Goal: Answer question/provide support: Share knowledge or assist other users

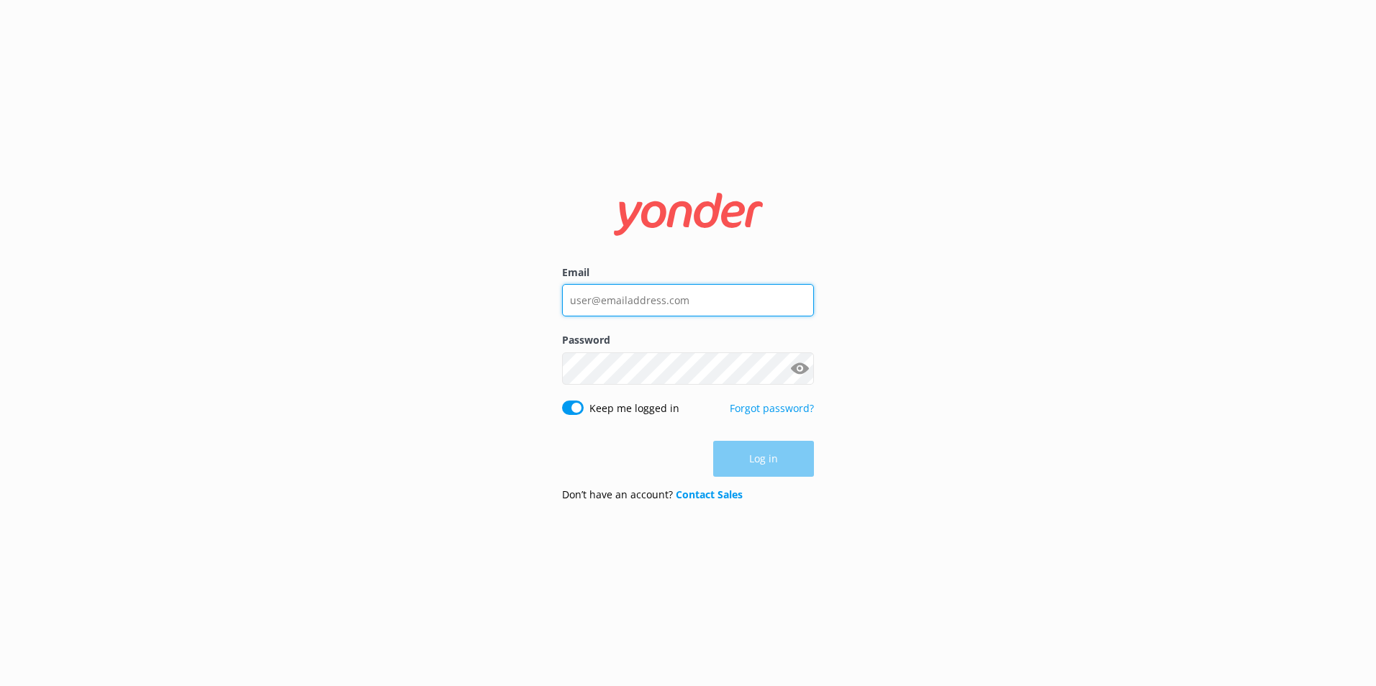
type input "[PERSON_NAME][EMAIL_ADDRESS][PERSON_NAME][DOMAIN_NAME]"
click at [813, 416] on p "Forgot password?" at bounding box center [772, 416] width 84 height 30
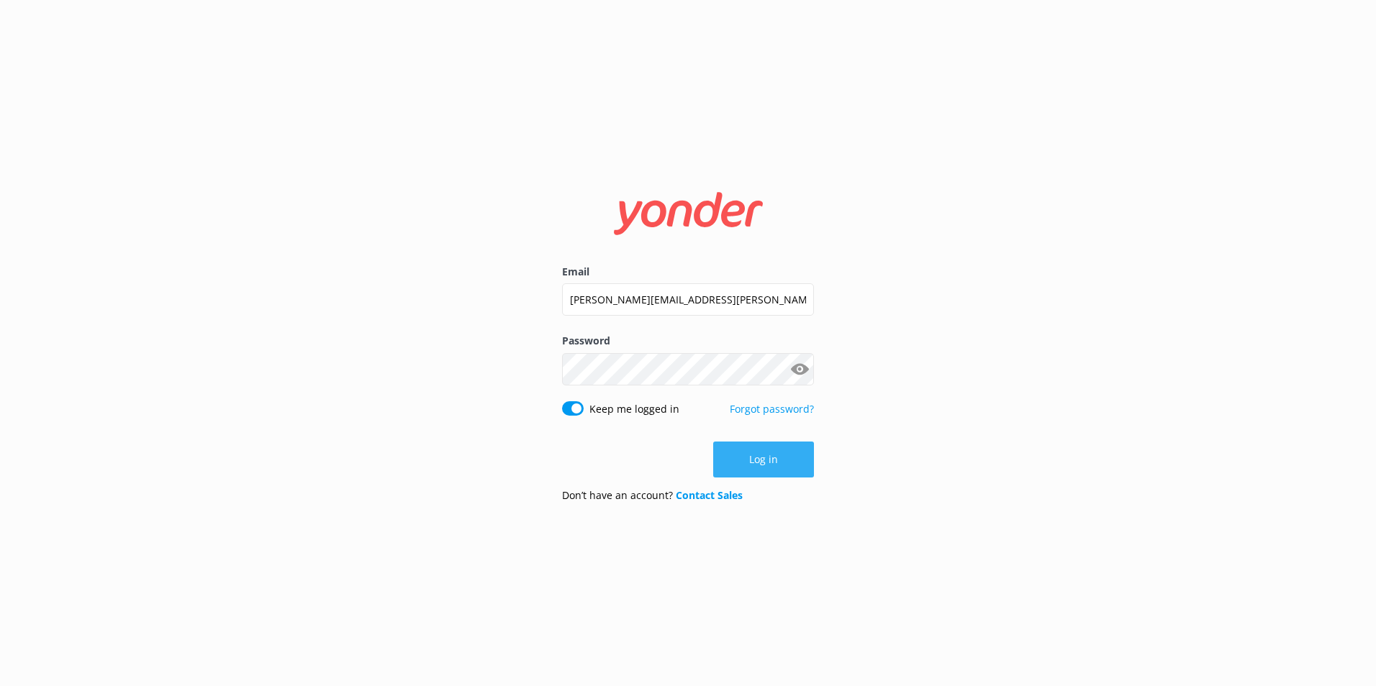
click at [765, 460] on button "Log in" at bounding box center [763, 460] width 101 height 36
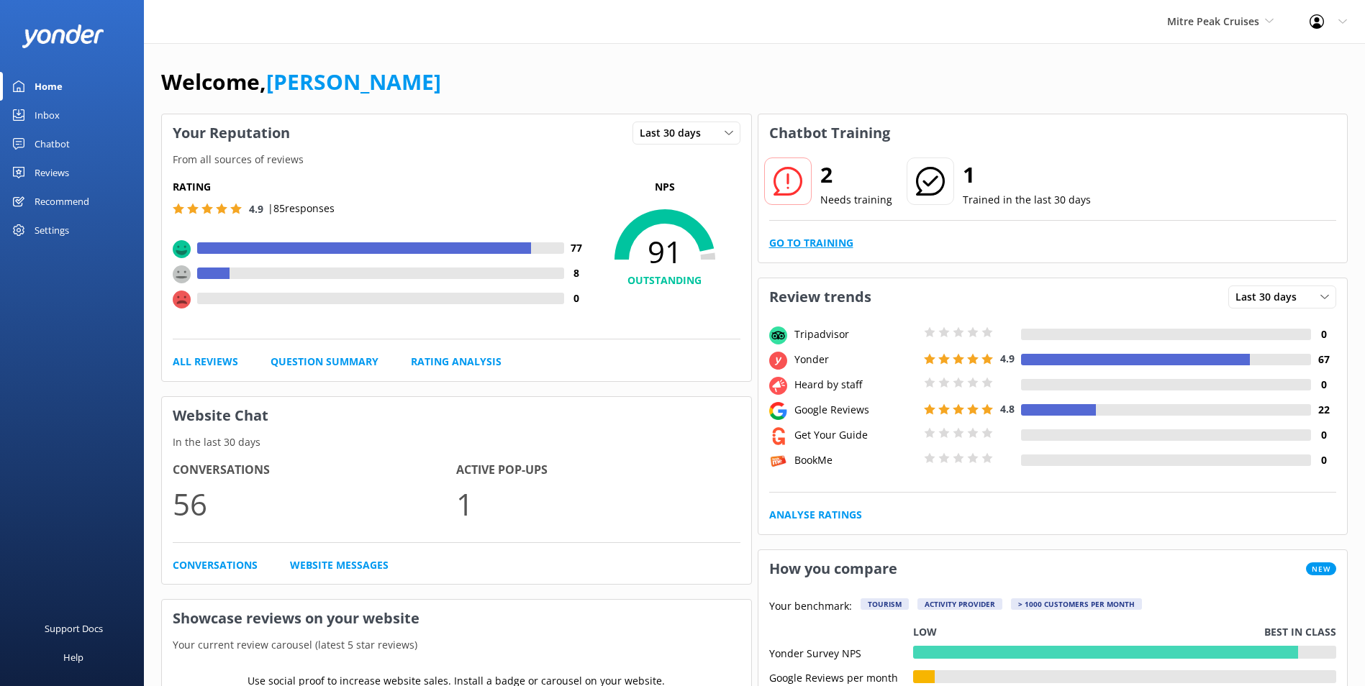
click at [838, 244] on link "Go to Training" at bounding box center [811, 243] width 84 height 16
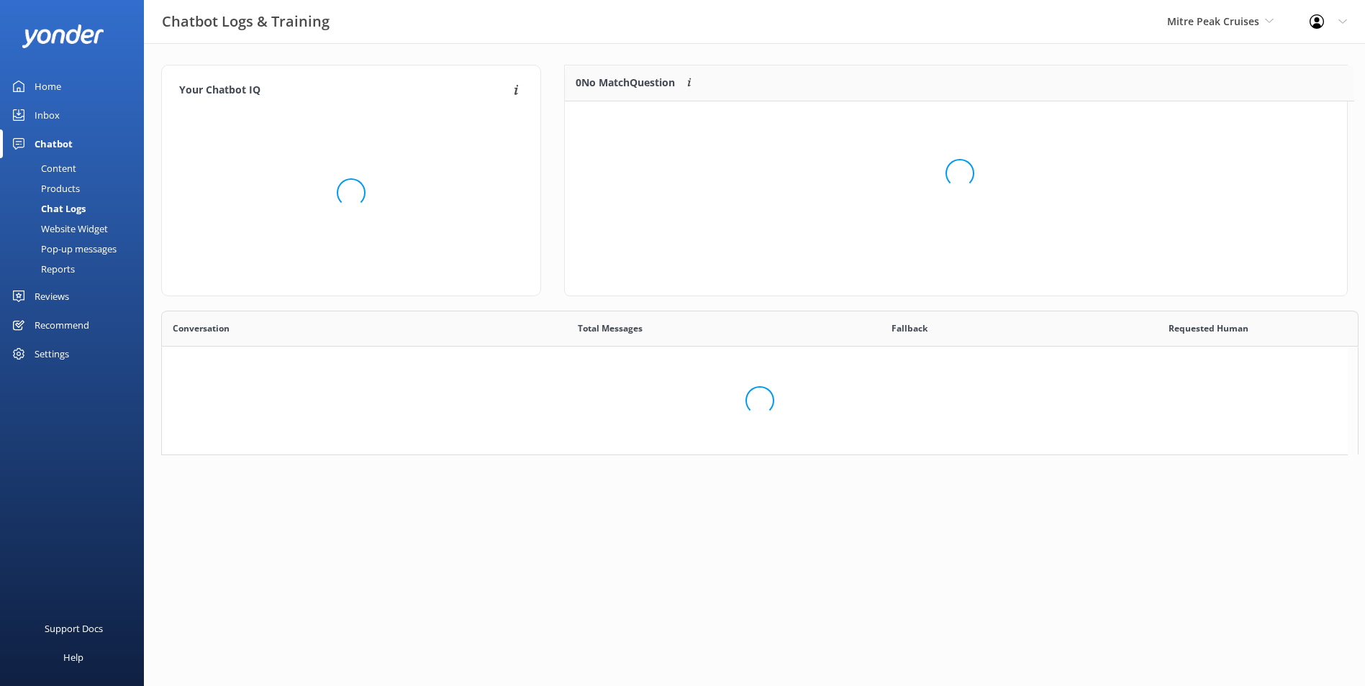
scroll to position [12, 12]
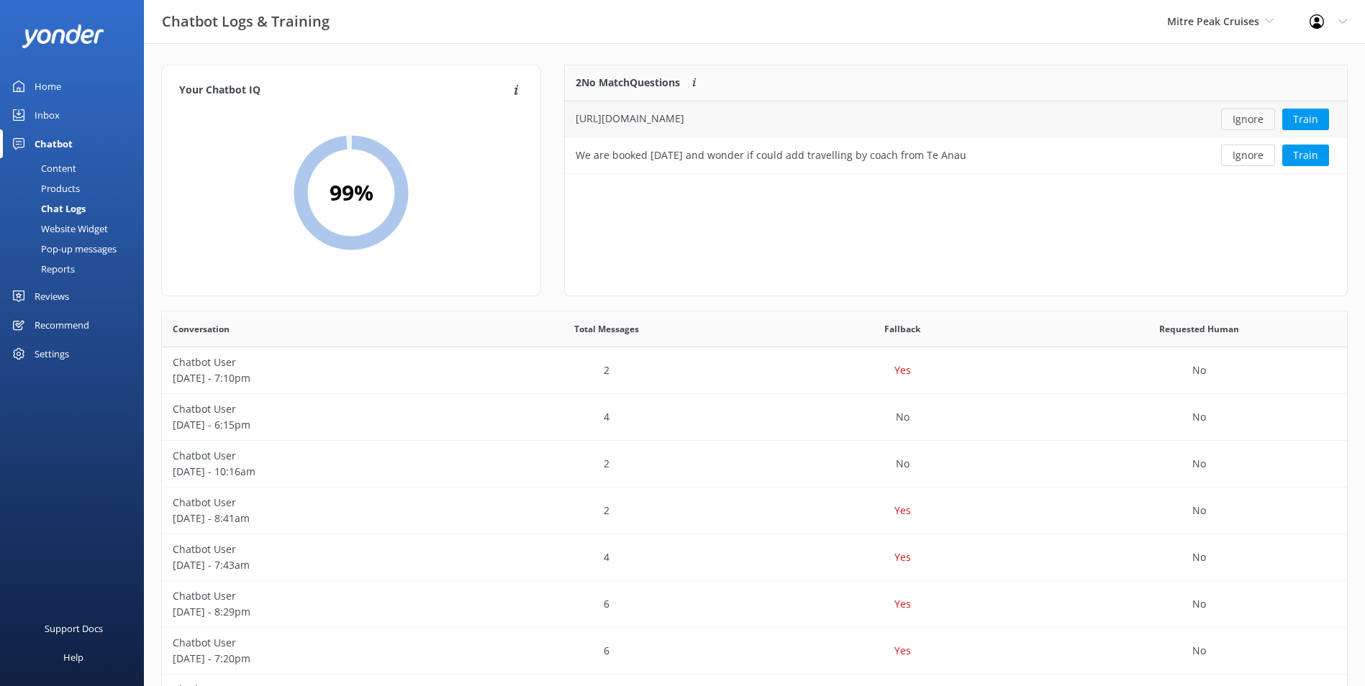
click at [1241, 117] on button "Ignore" at bounding box center [1248, 120] width 54 height 22
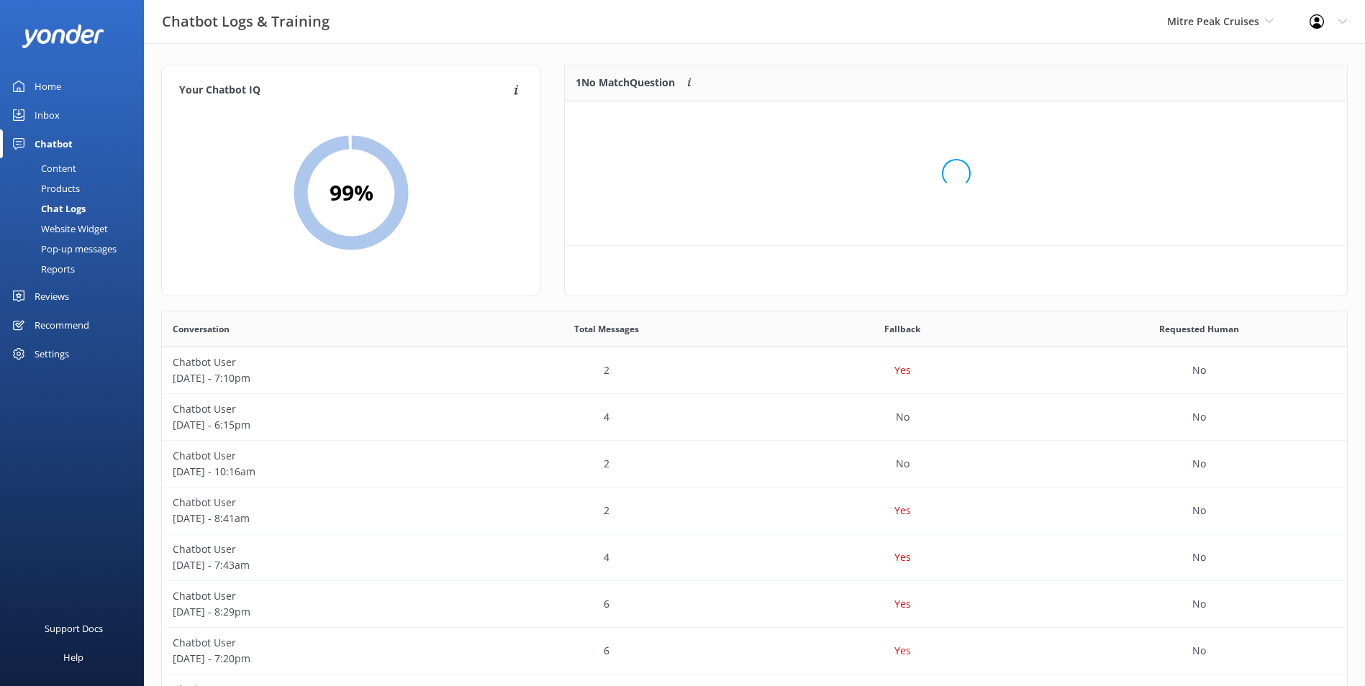
scroll to position [62, 771]
click at [1241, 114] on button "Ignore" at bounding box center [1248, 120] width 54 height 22
click at [39, 114] on div "Inbox" at bounding box center [47, 115] width 25 height 29
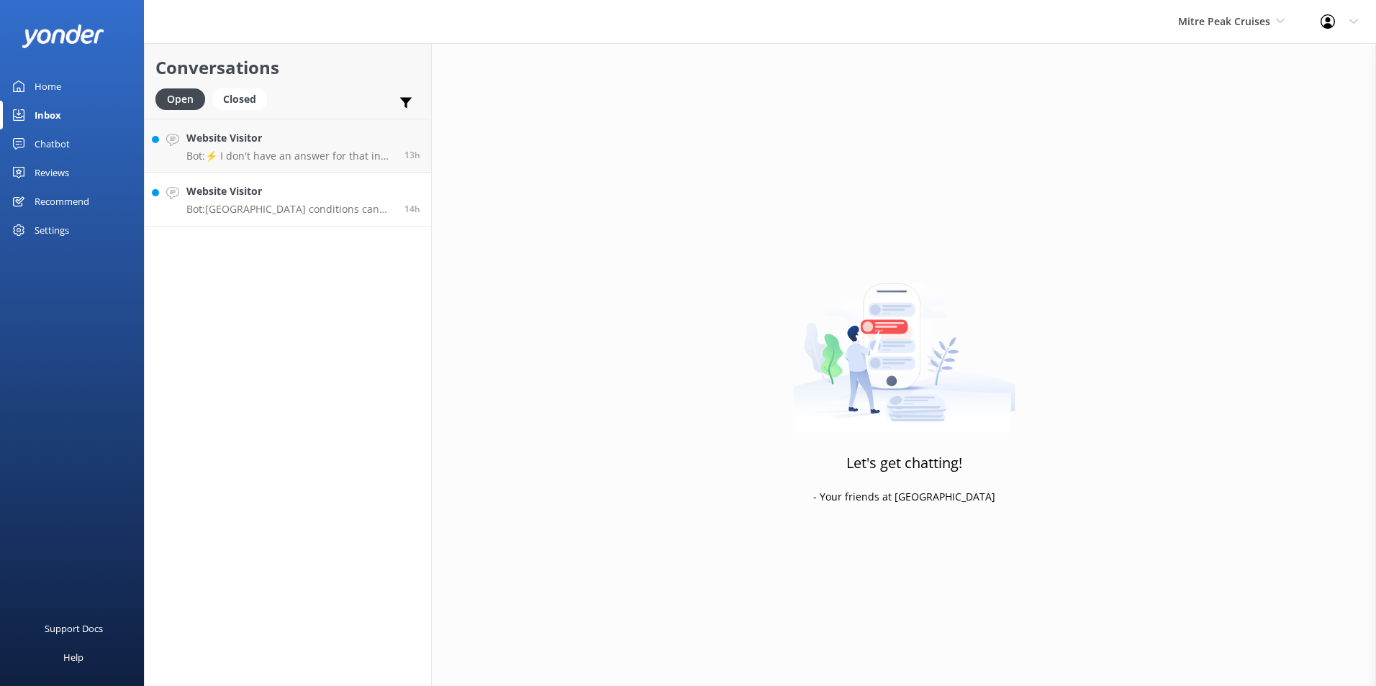
click at [259, 183] on link "Website Visitor Bot: [GEOGRAPHIC_DATA] conditions can change quickly, and the r…" at bounding box center [288, 200] width 286 height 54
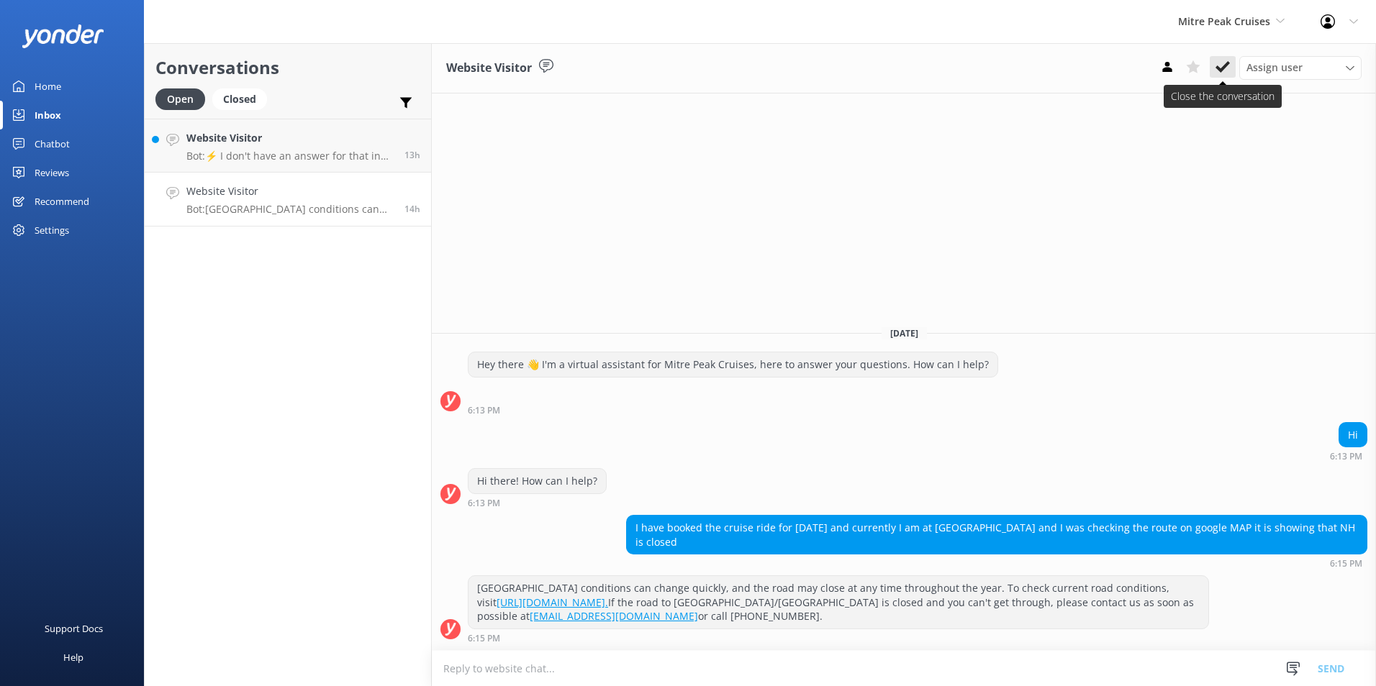
click at [1229, 58] on button at bounding box center [1223, 67] width 26 height 22
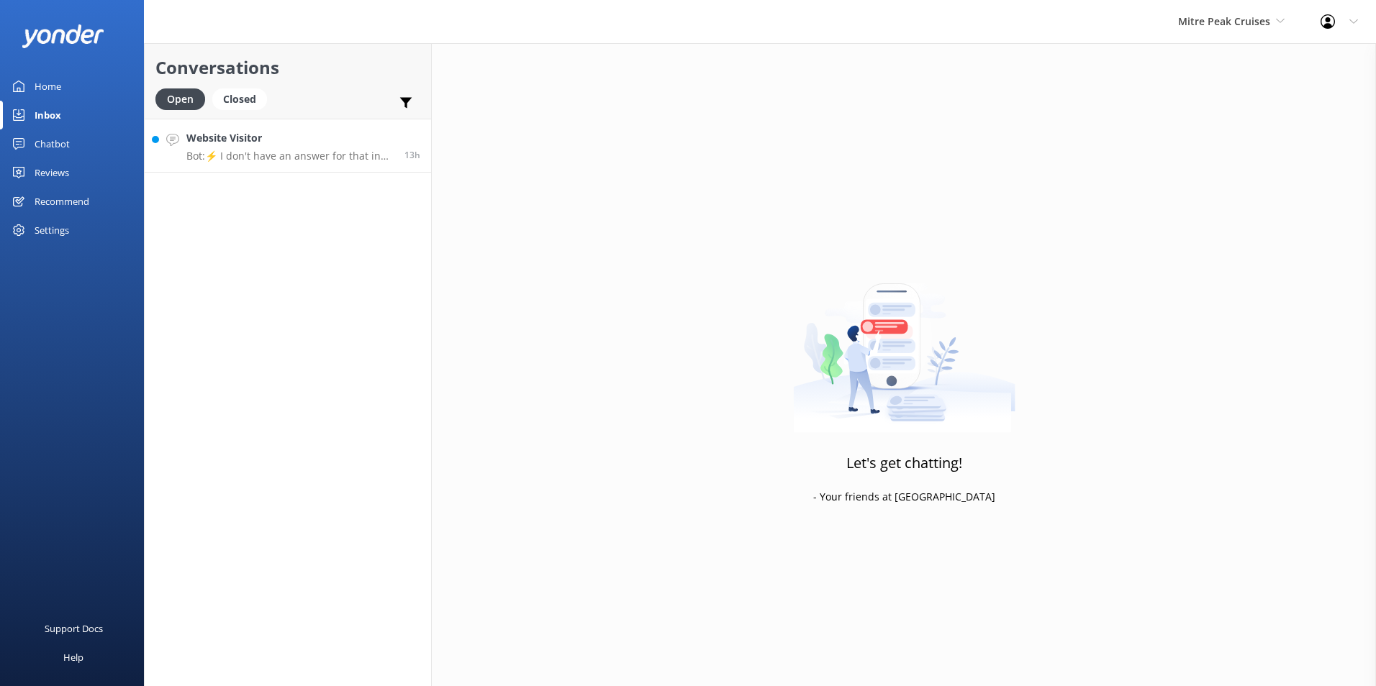
click at [292, 120] on link "Website Visitor Bot: ⚡ I don't have an answer for that in my knowledge base. Pl…" at bounding box center [288, 146] width 286 height 54
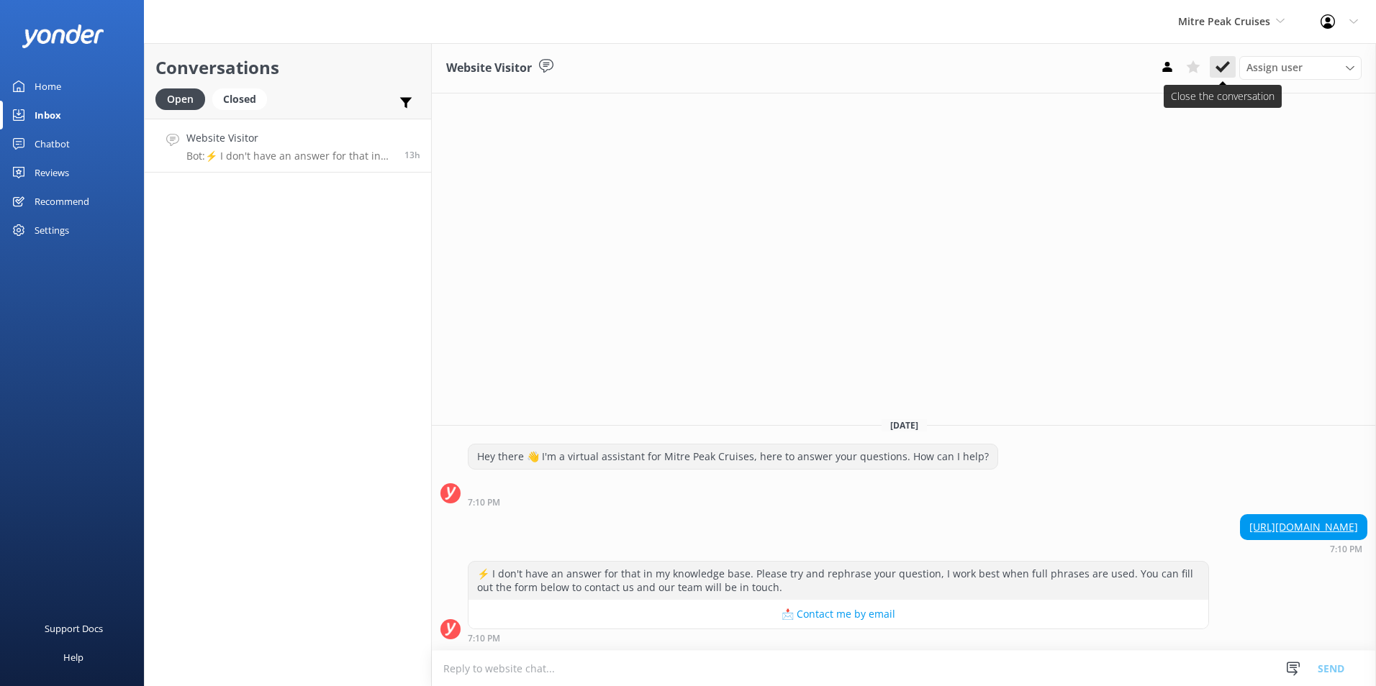
click at [1224, 62] on icon at bounding box center [1222, 67] width 14 height 14
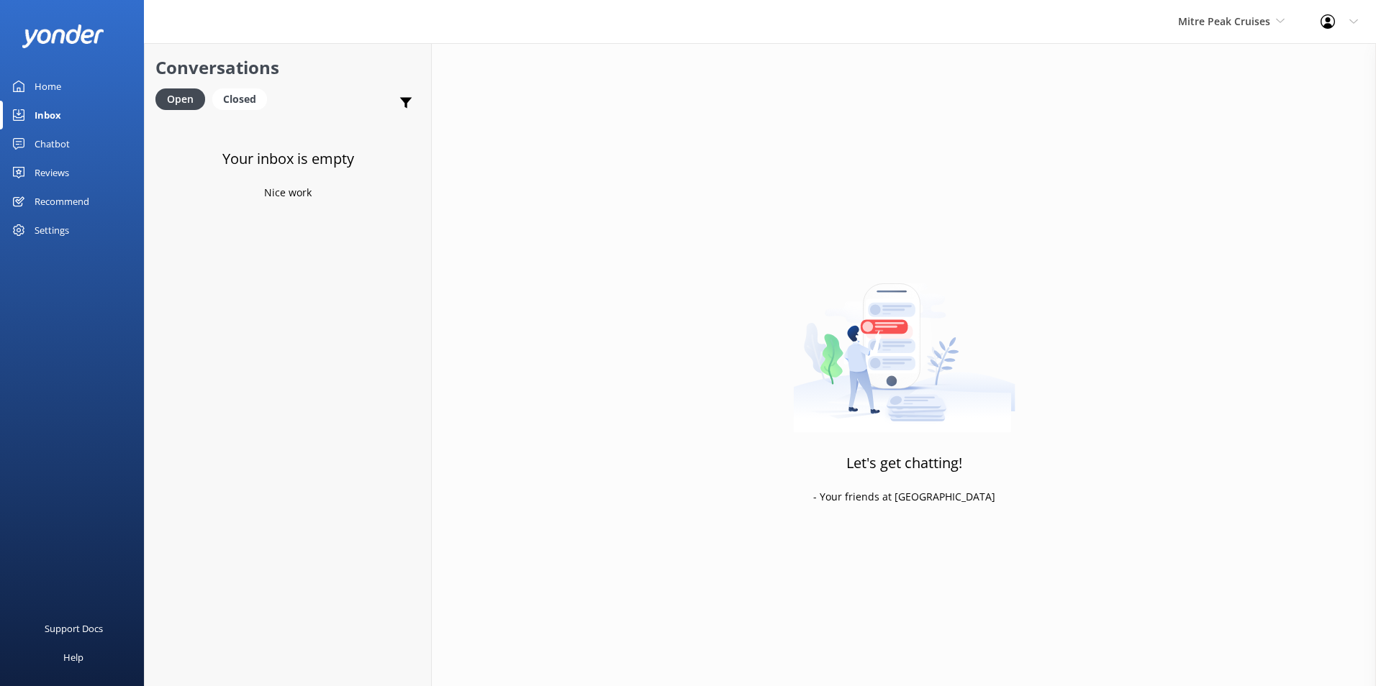
click at [50, 171] on div "Reviews" at bounding box center [52, 172] width 35 height 29
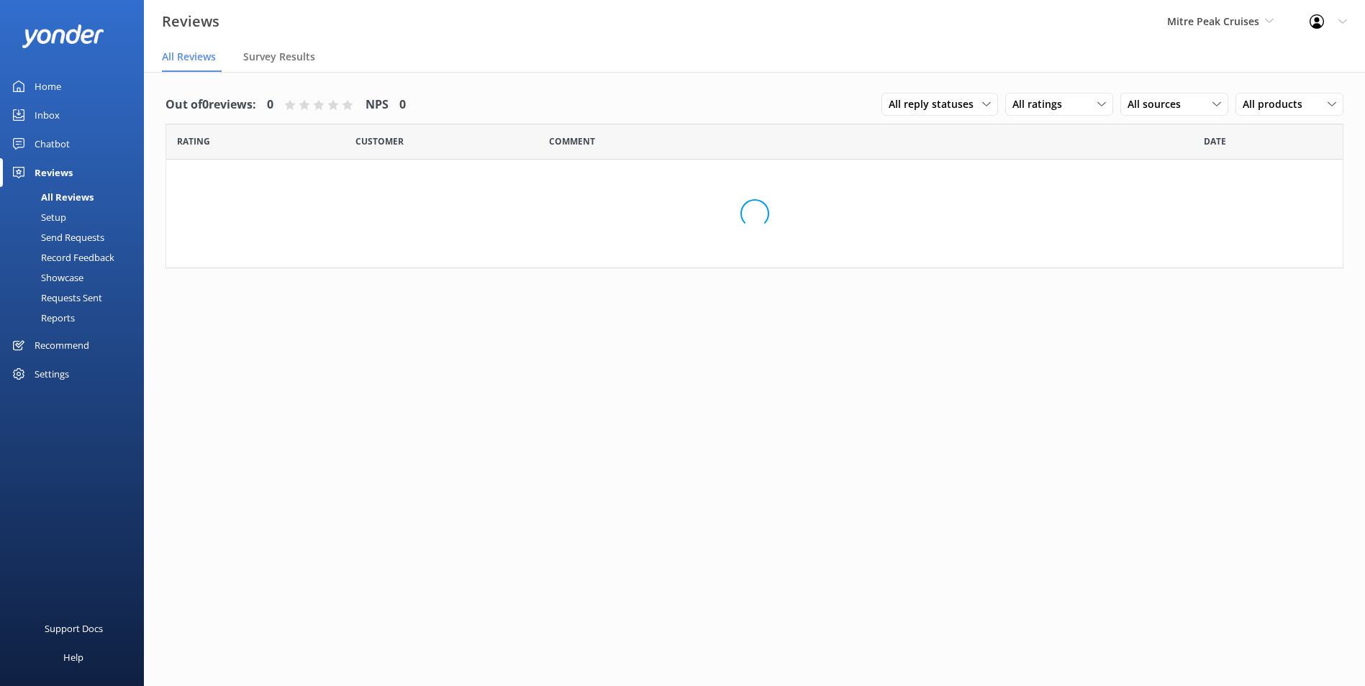
click at [71, 98] on link "Home" at bounding box center [72, 86] width 144 height 29
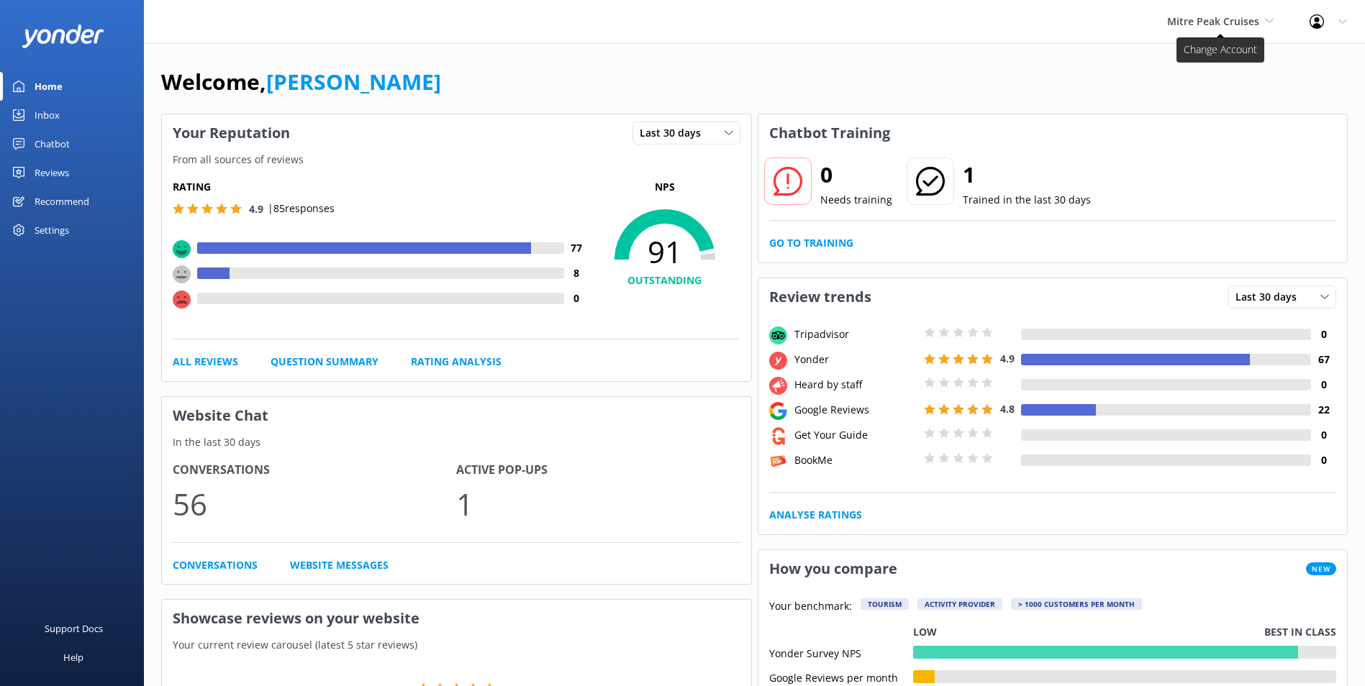
click at [1236, 27] on span "Mitre Peak Cruises" at bounding box center [1213, 21] width 92 height 14
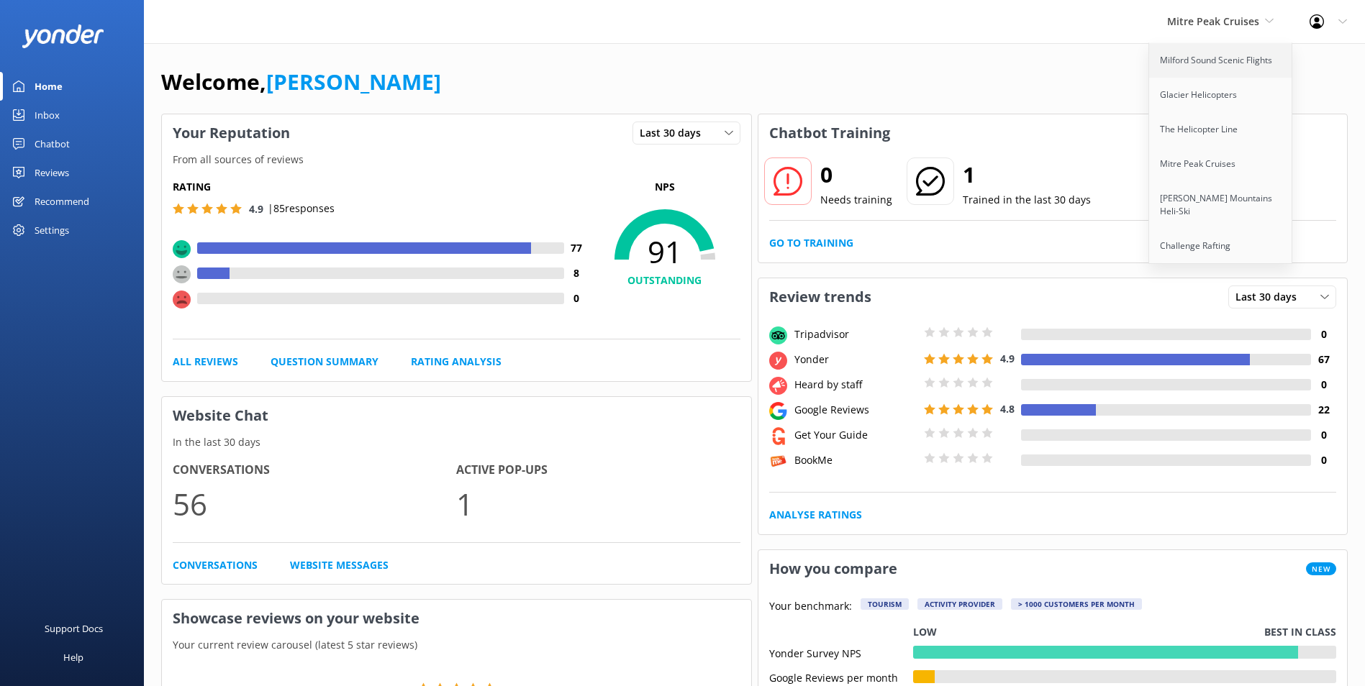
click at [1225, 46] on link "Milford Sound Scenic Flights" at bounding box center [1221, 60] width 144 height 35
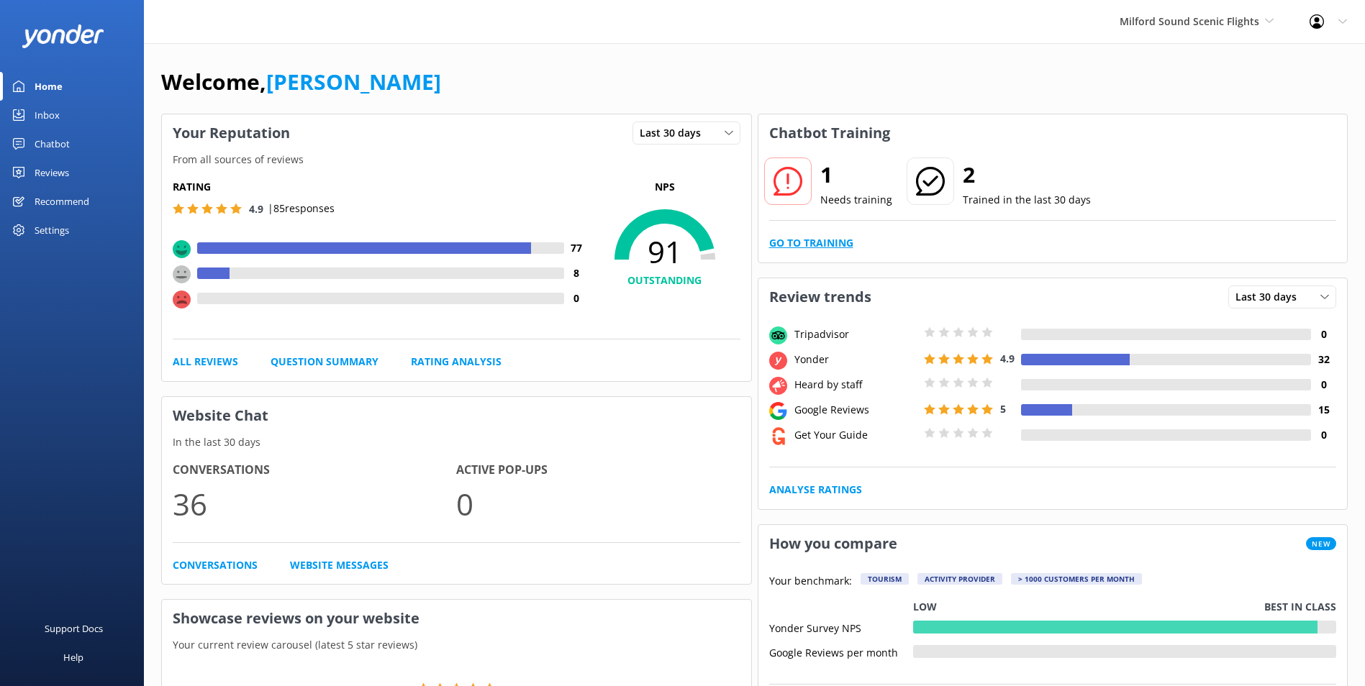
click at [846, 237] on link "Go to Training" at bounding box center [811, 243] width 84 height 16
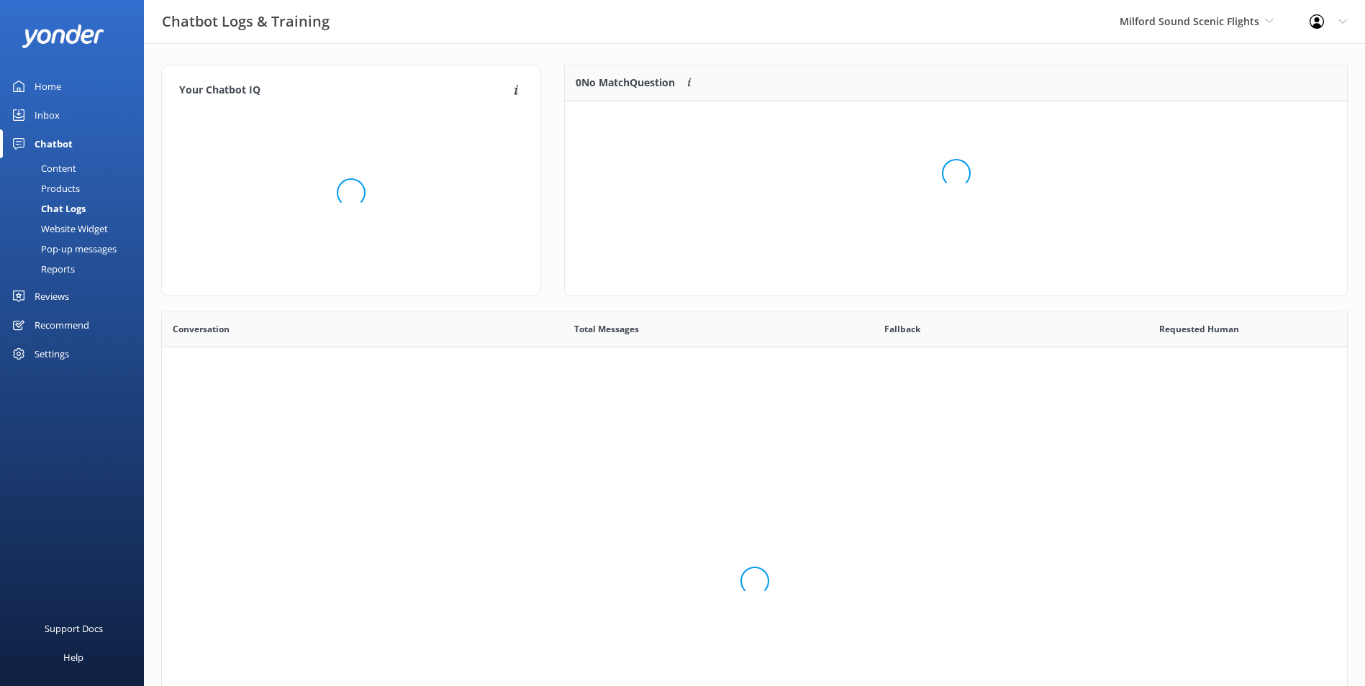
scroll to position [494, 1174]
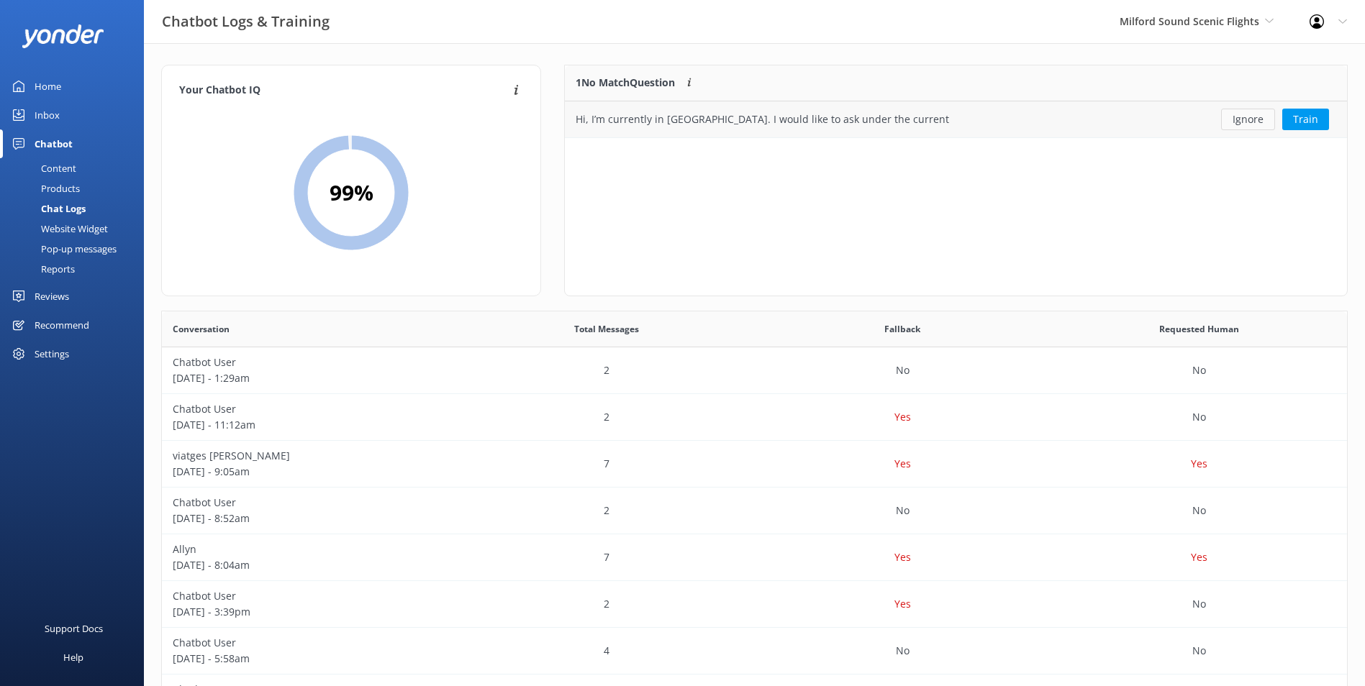
click at [1248, 118] on button "Ignore" at bounding box center [1248, 120] width 54 height 22
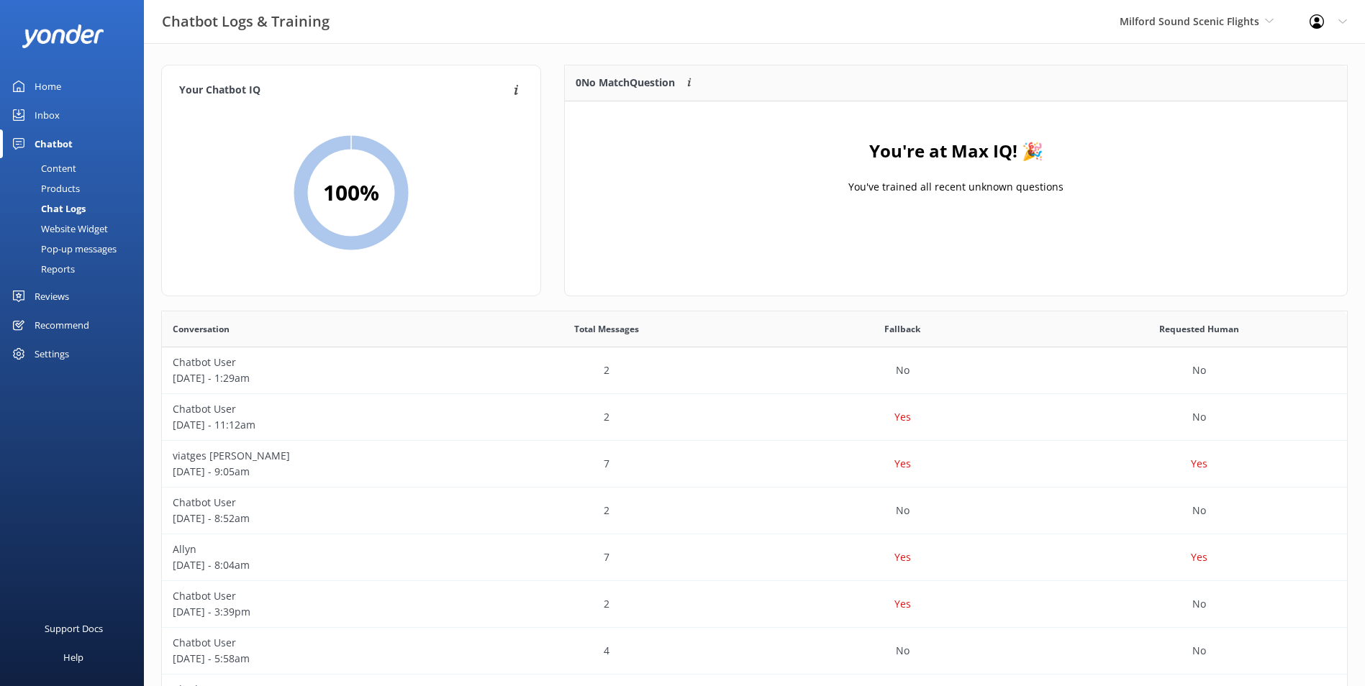
drag, startPoint x: 81, startPoint y: 106, endPoint x: 74, endPoint y: 111, distance: 8.2
click at [81, 105] on link "Inbox" at bounding box center [72, 115] width 144 height 29
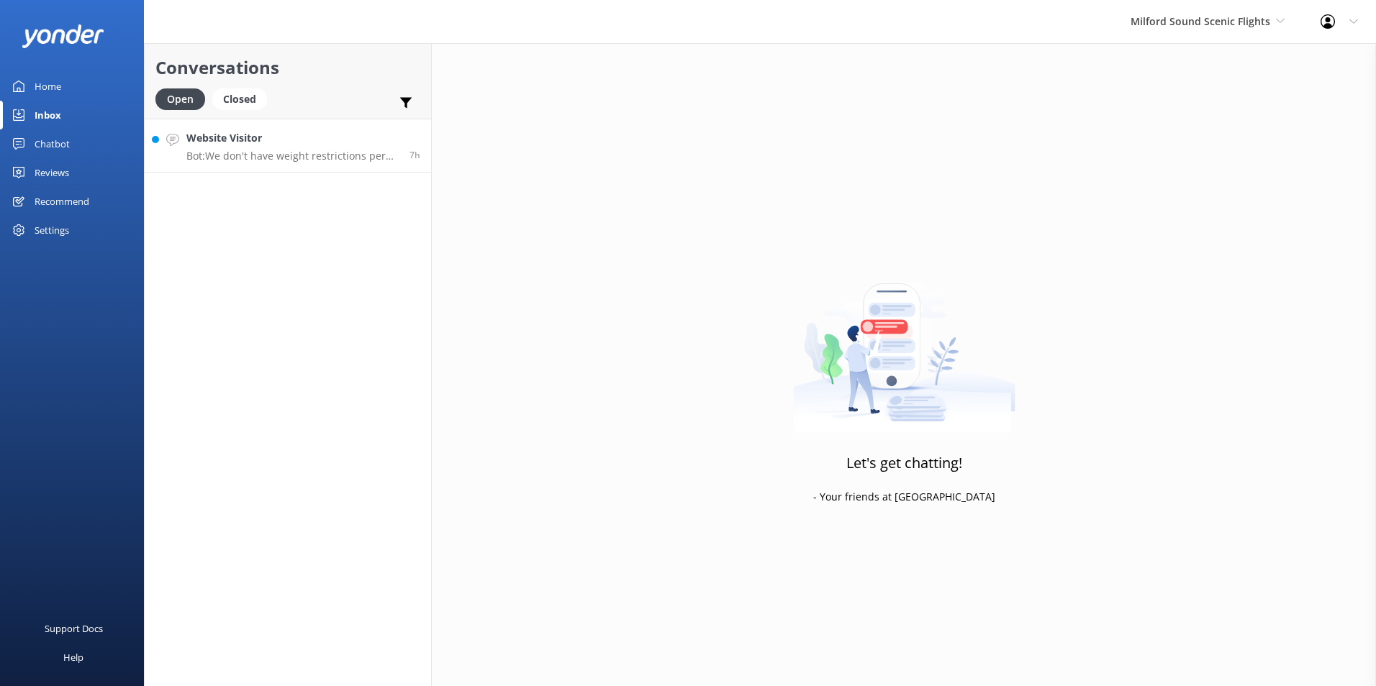
click at [301, 121] on link "Website Visitor Bot: We don't have weight restrictions per person, but for indi…" at bounding box center [288, 146] width 286 height 54
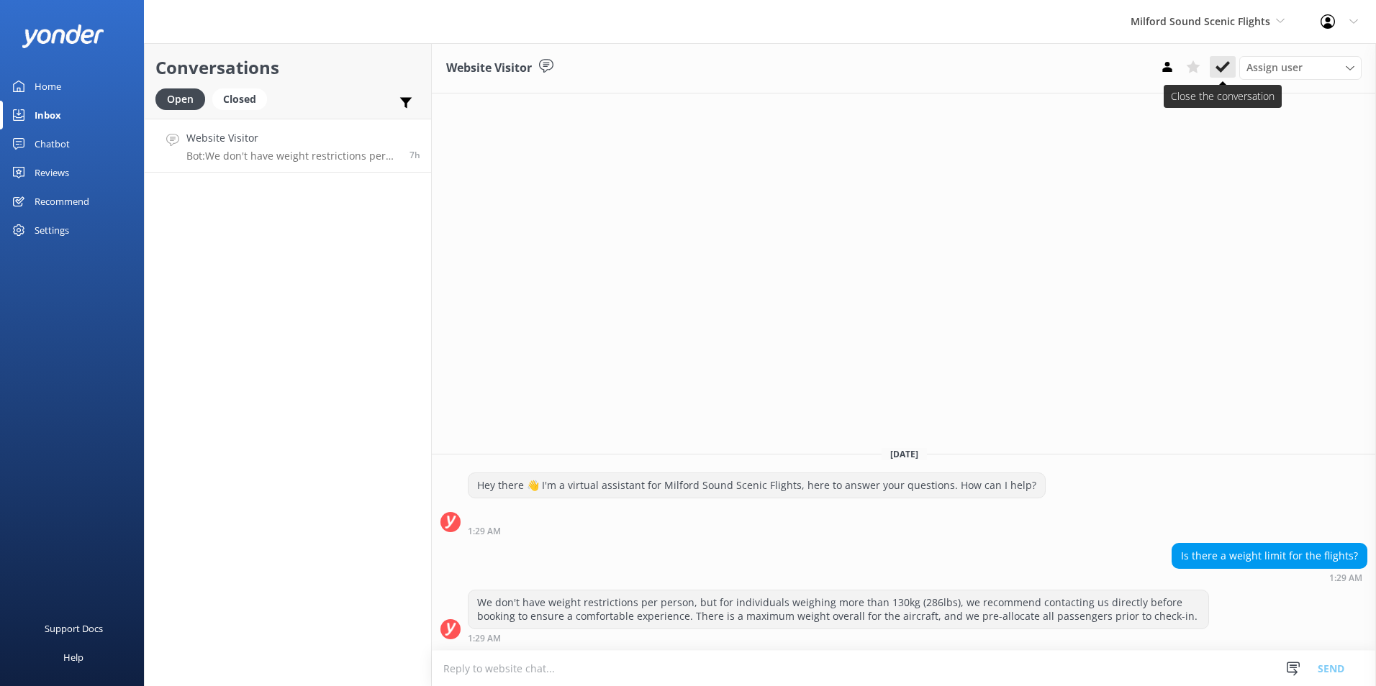
click at [1225, 73] on icon at bounding box center [1222, 67] width 14 height 14
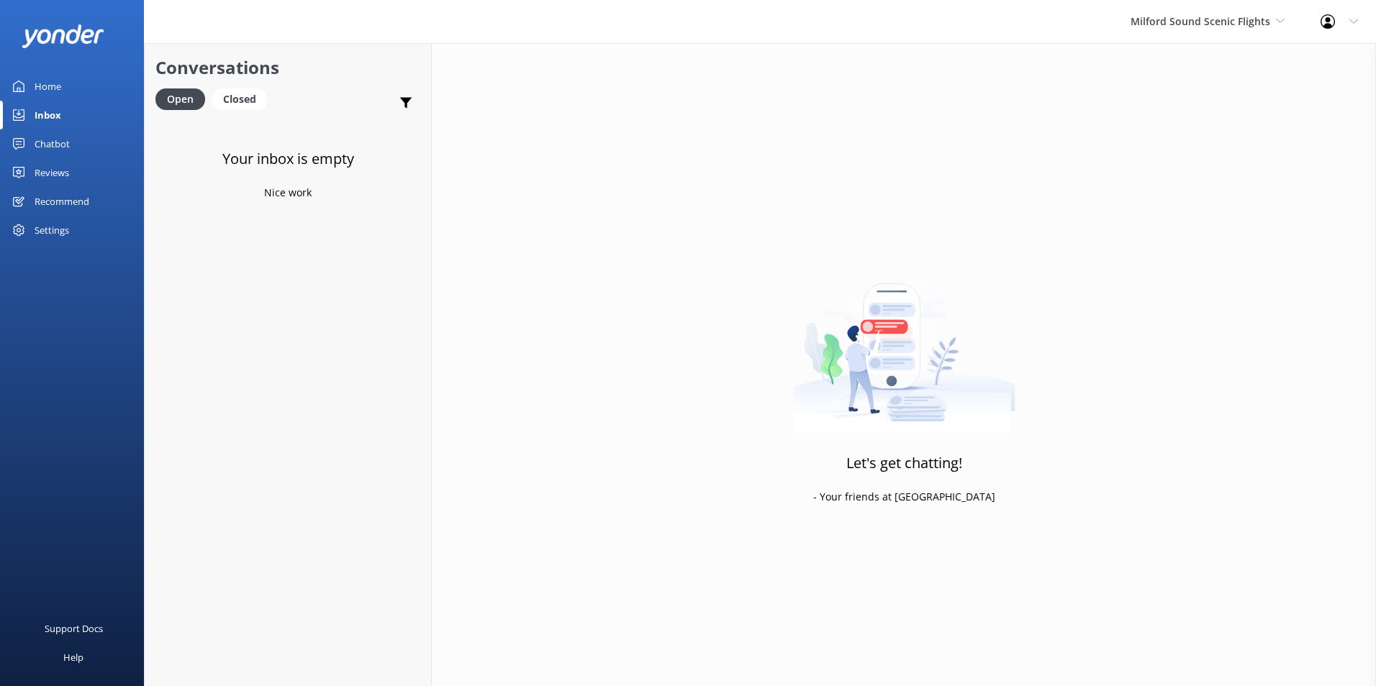
click at [1251, 11] on div "Milford Sound Scenic Flights [GEOGRAPHIC_DATA] Scenic Flights Glacier Helicopte…" at bounding box center [1207, 21] width 190 height 43
click at [1185, 95] on link "Glacier Helicopters" at bounding box center [1184, 95] width 144 height 35
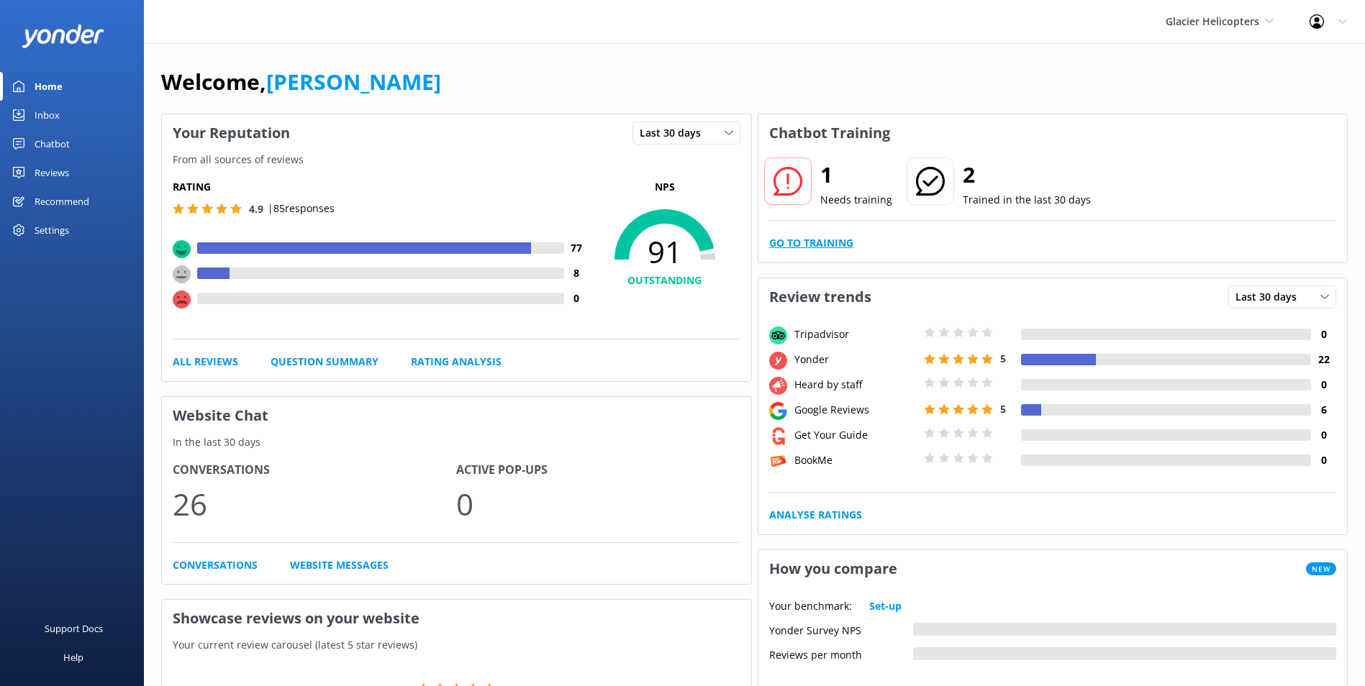
click at [833, 241] on link "Go to Training" at bounding box center [811, 243] width 84 height 16
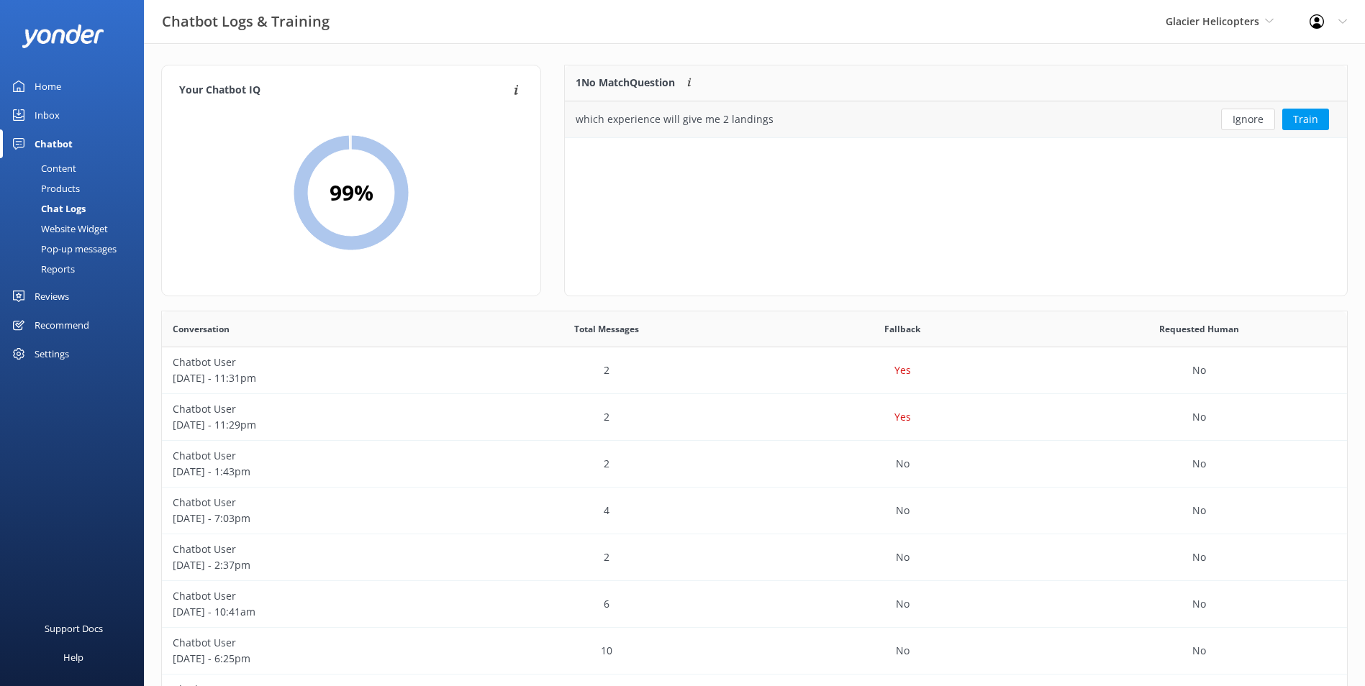
scroll to position [62, 771]
click at [1231, 129] on button "Ignore" at bounding box center [1248, 120] width 54 height 22
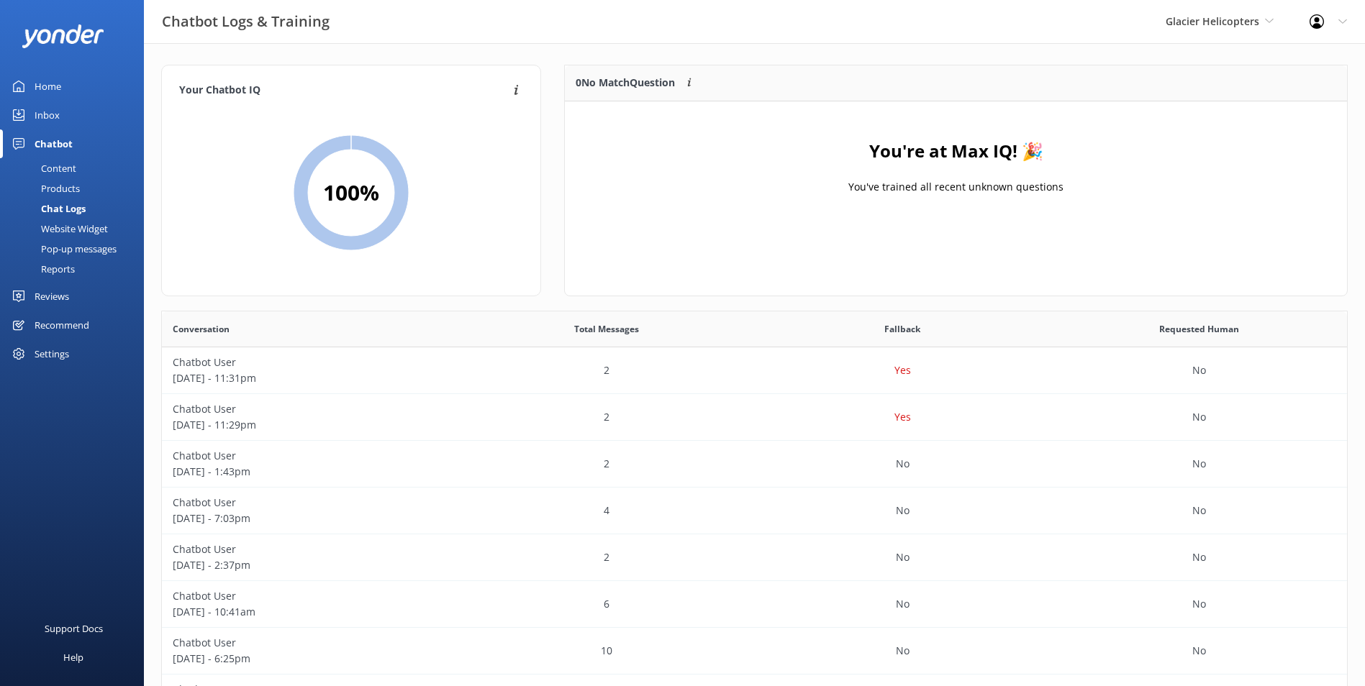
click at [43, 116] on div "Inbox" at bounding box center [47, 115] width 25 height 29
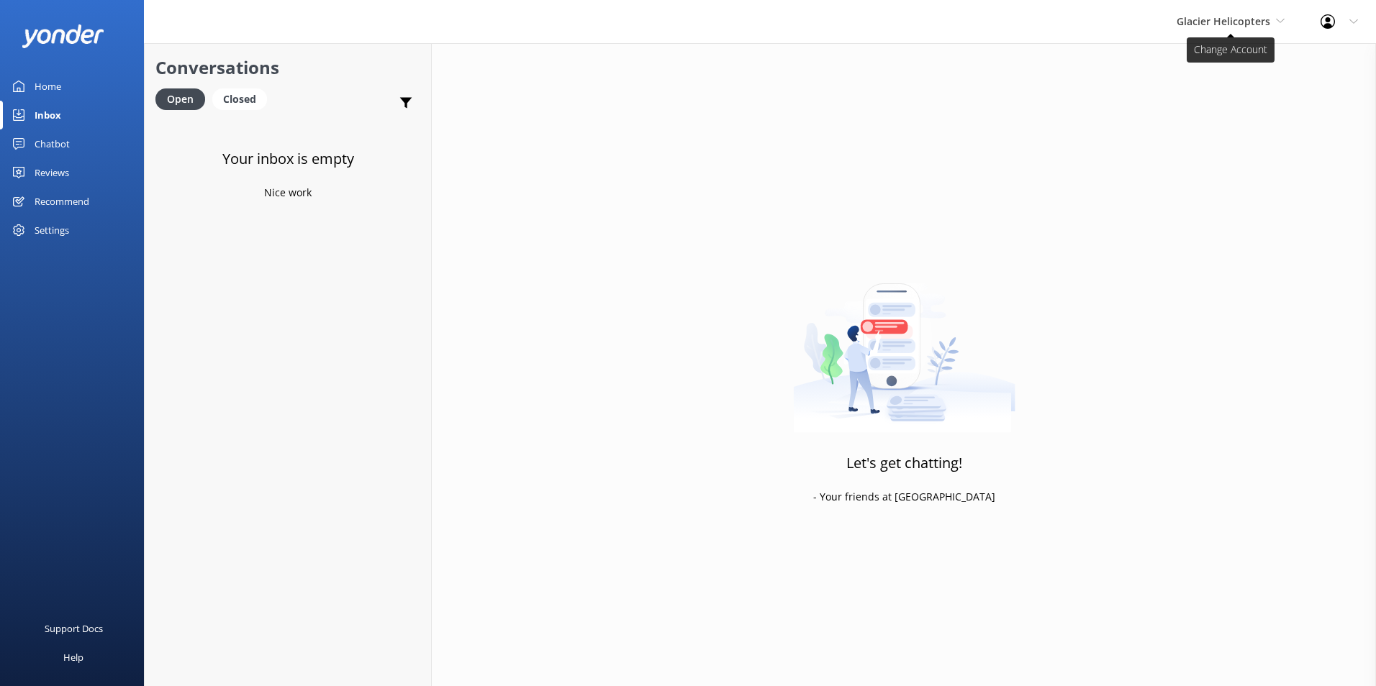
click at [1199, 14] on span "Glacier Helicopters" at bounding box center [1224, 21] width 94 height 14
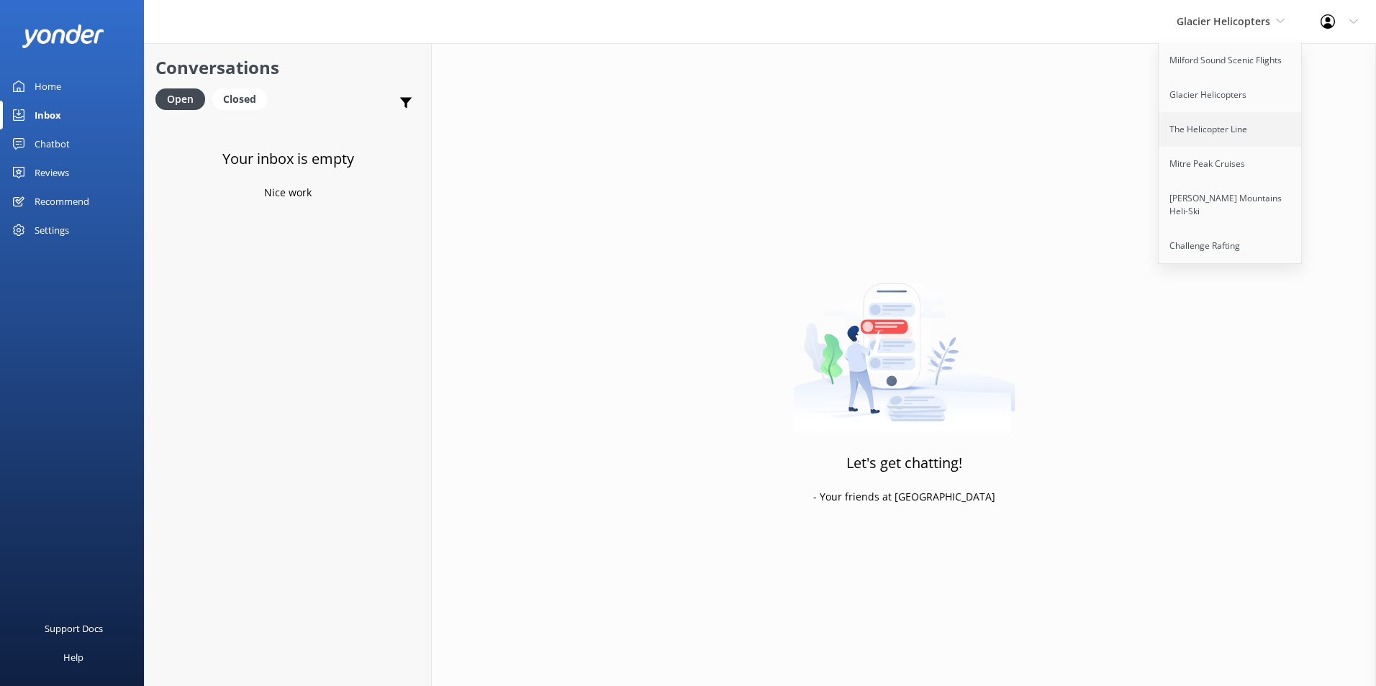
click at [1212, 130] on link "The Helicopter Line" at bounding box center [1231, 129] width 144 height 35
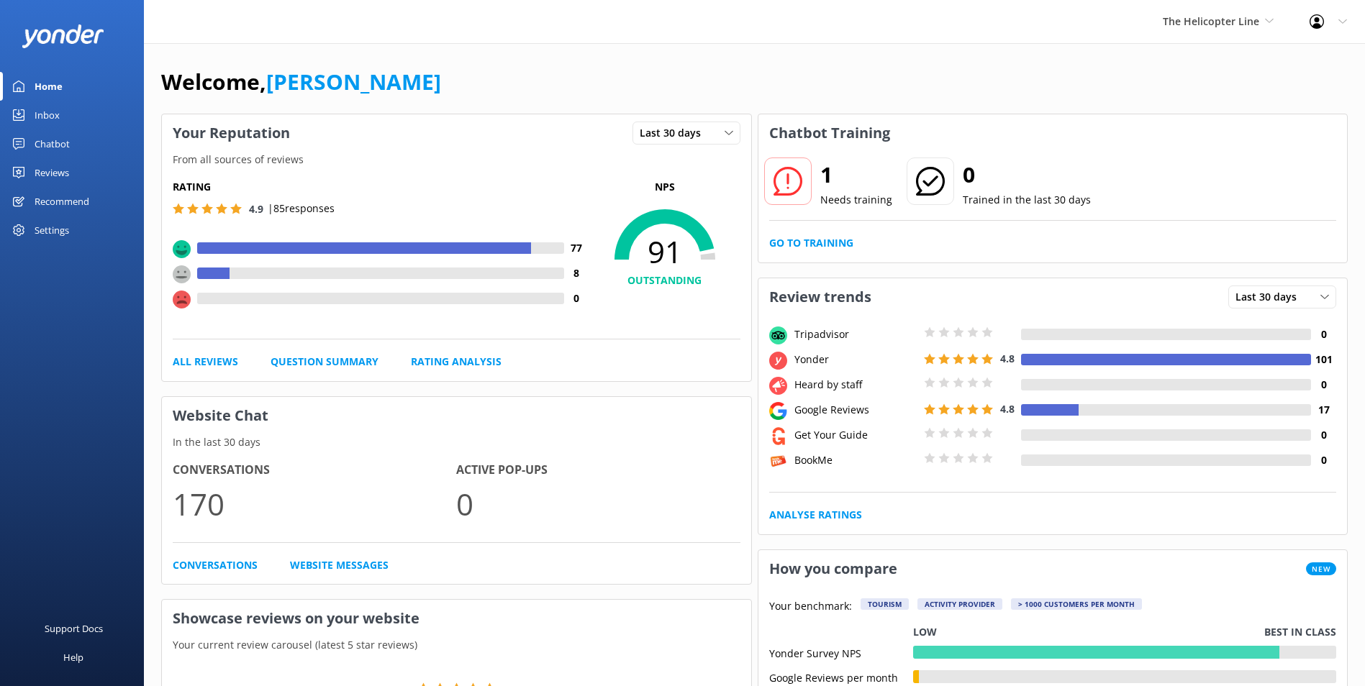
click at [815, 235] on div "1 Needs training 0 Trained in the last 30 days Go to Training" at bounding box center [1052, 207] width 589 height 111
click at [815, 240] on link "Go to Training" at bounding box center [811, 243] width 84 height 16
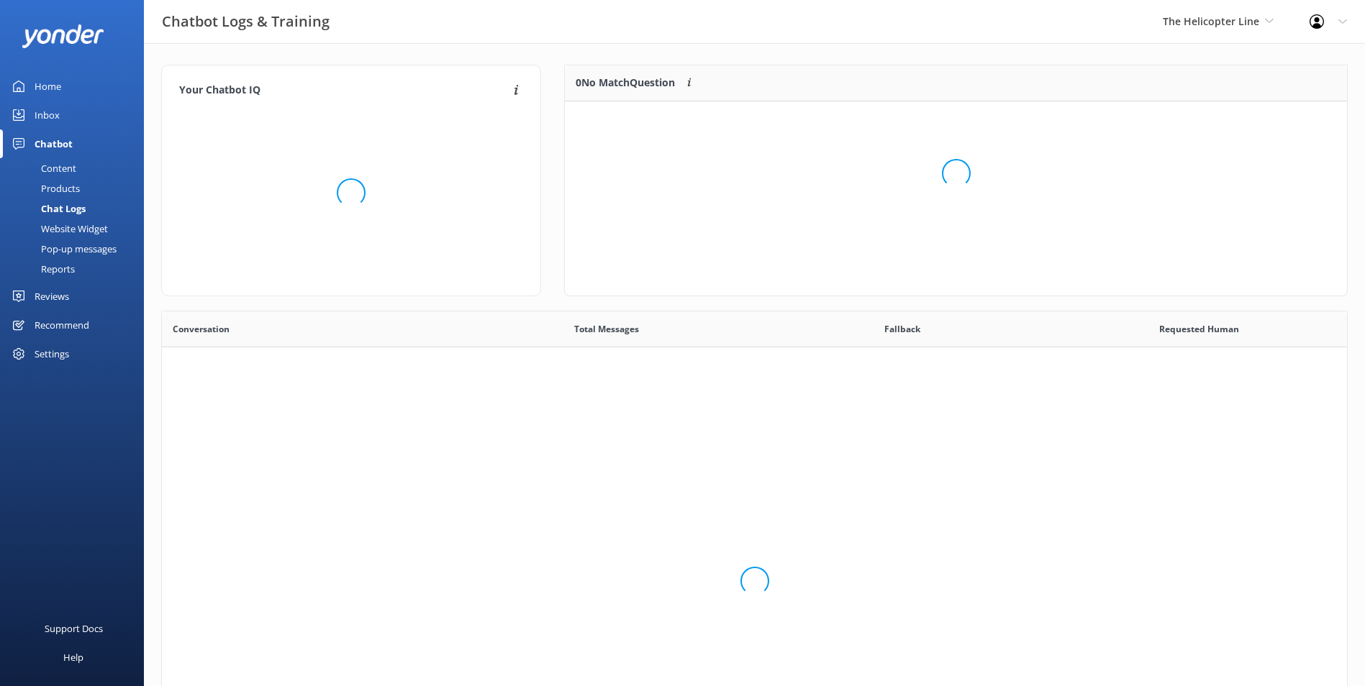
scroll to position [494, 1174]
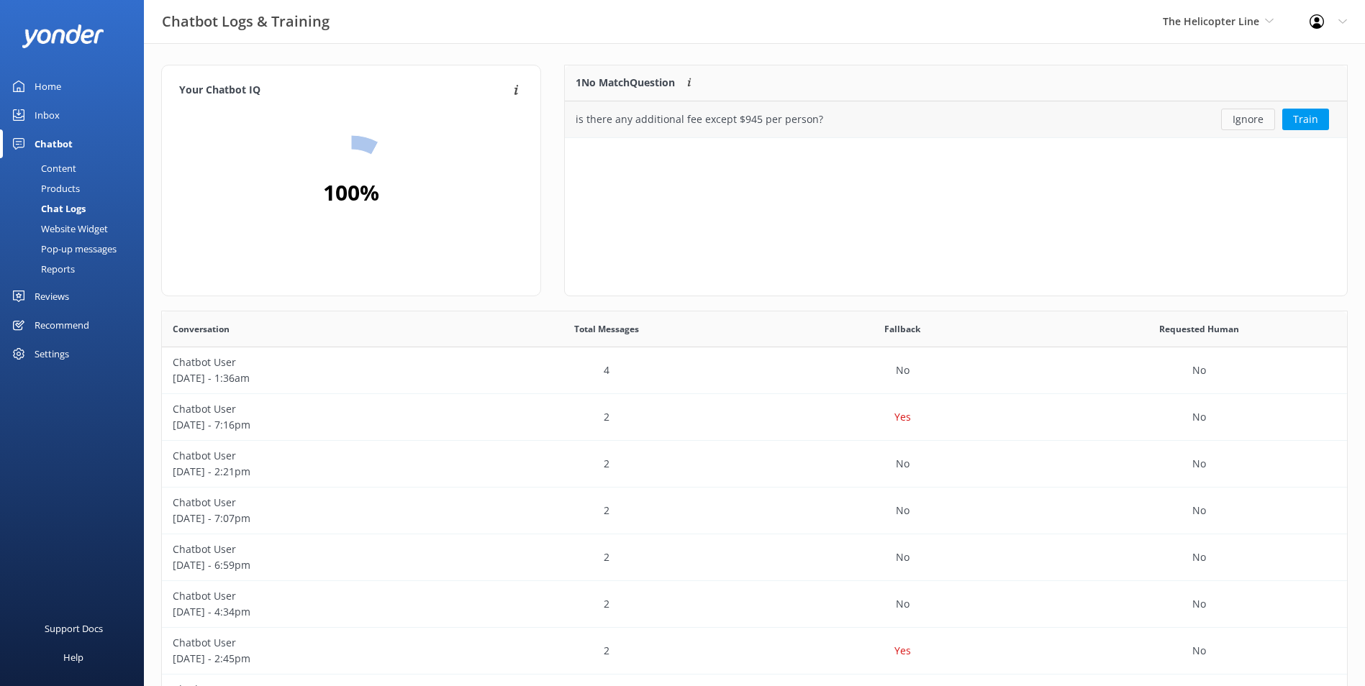
click at [1235, 112] on button "Ignore" at bounding box center [1248, 120] width 54 height 22
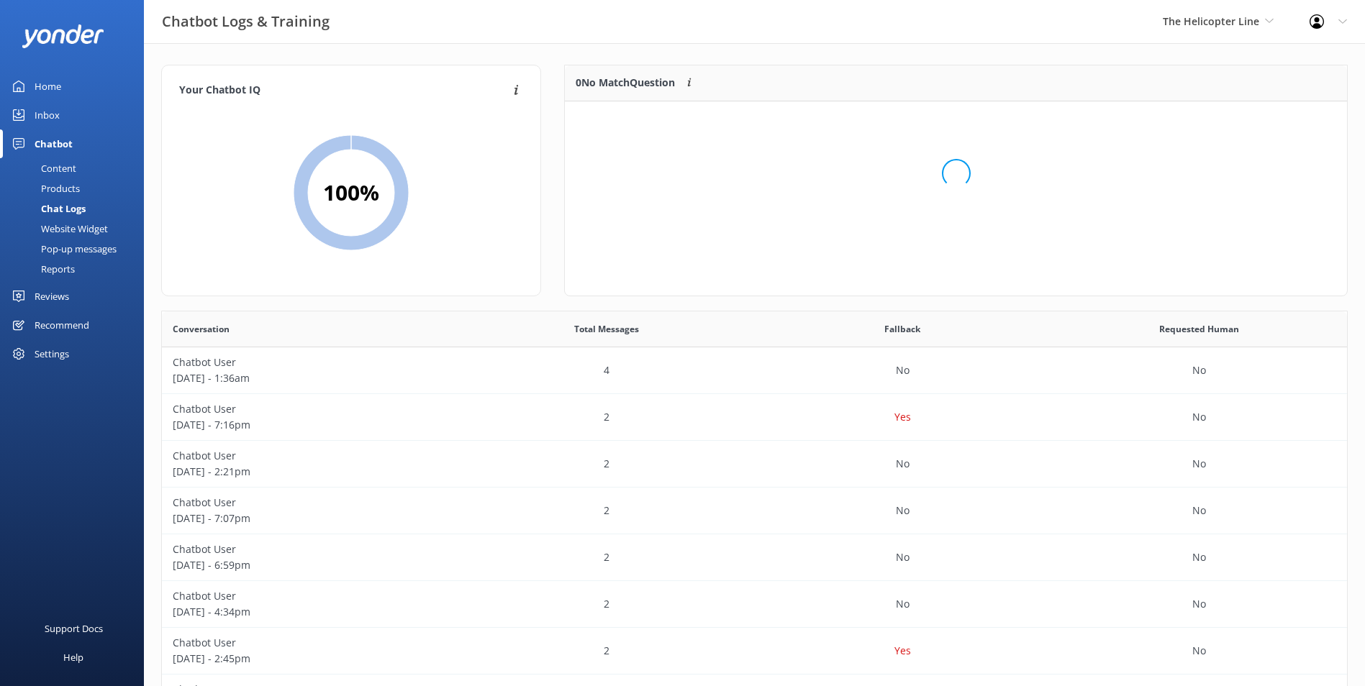
scroll to position [169, 771]
click at [78, 120] on link "Inbox" at bounding box center [72, 115] width 144 height 29
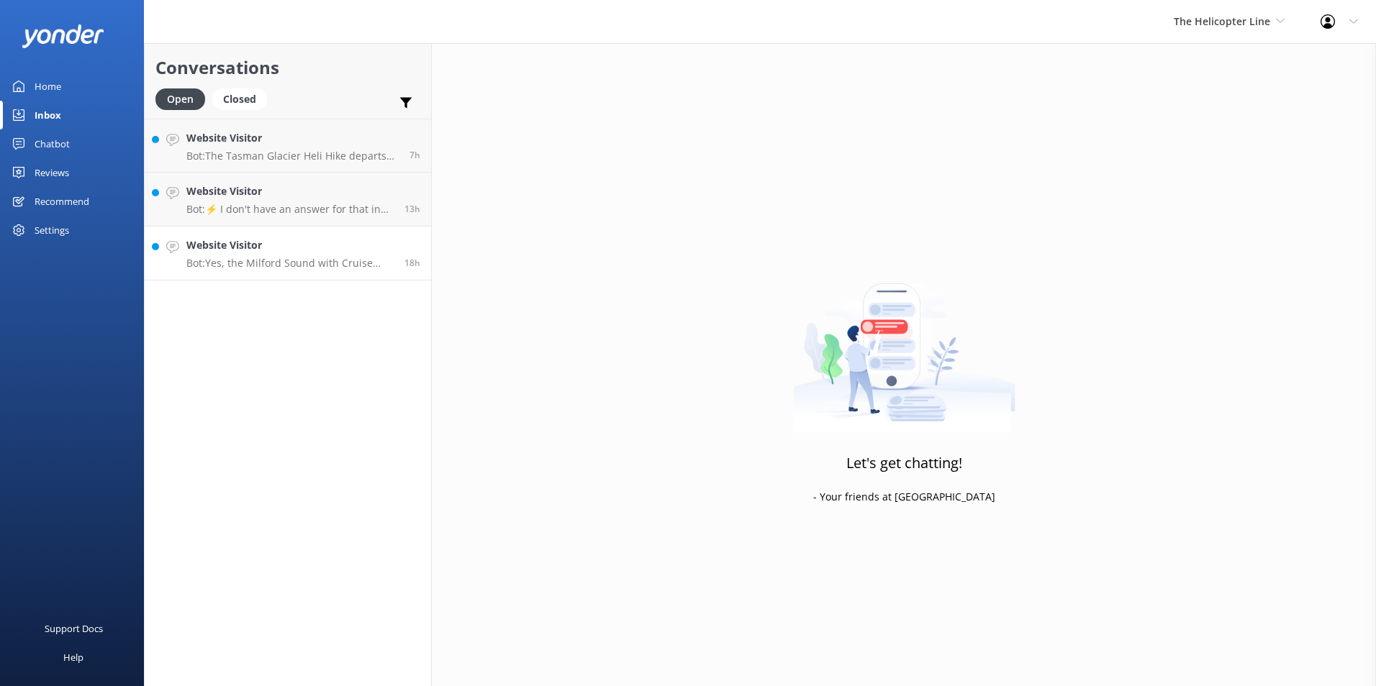
click at [358, 255] on div "Website Visitor Bot: Yes, the Milford Sound with Cruise experience includes a s…" at bounding box center [289, 253] width 207 height 32
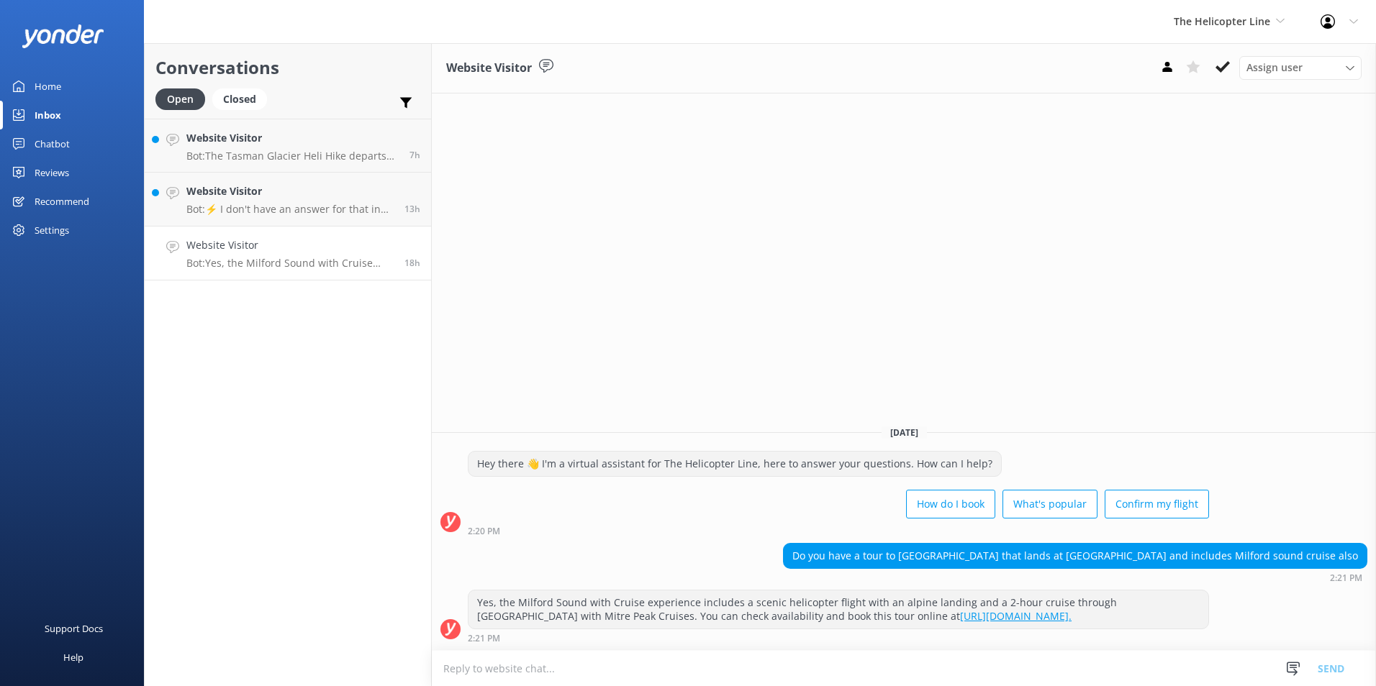
click at [1220, 72] on use at bounding box center [1222, 67] width 14 height 12
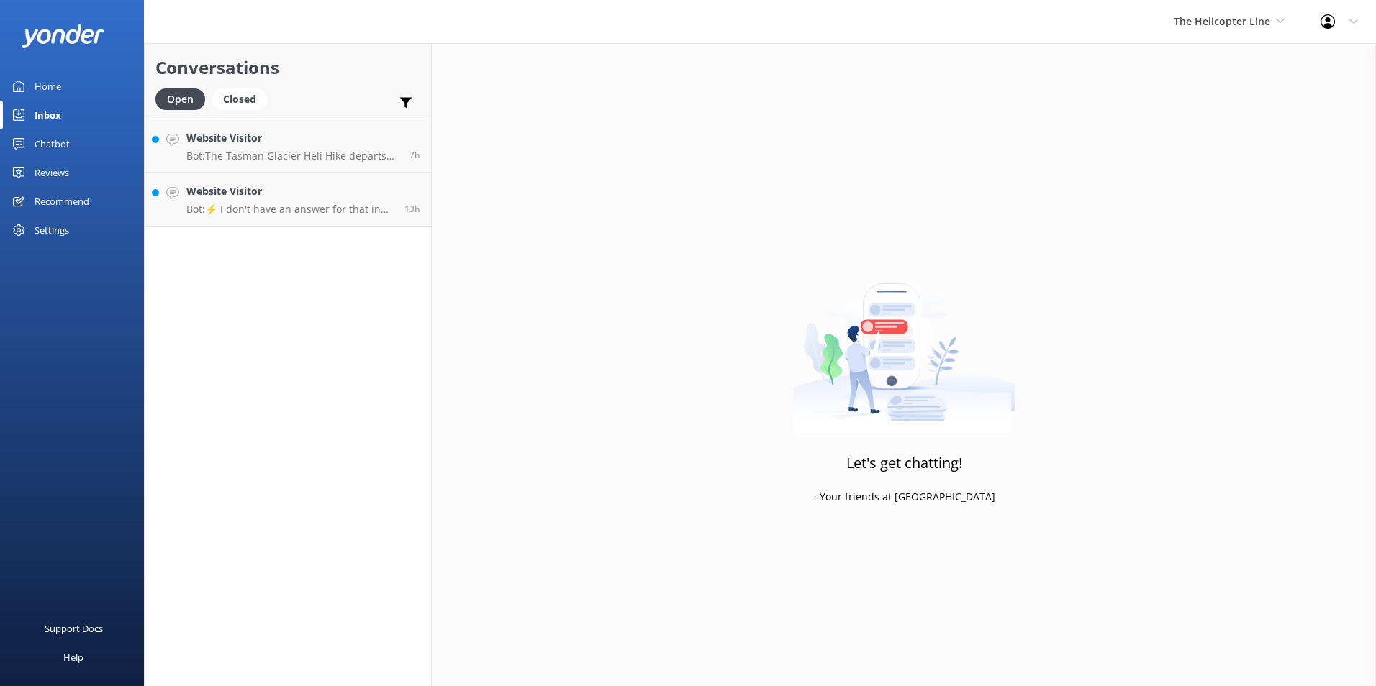
click at [382, 231] on div "Conversations Open Closed Important Assigned to me Unassigned Website Visitor B…" at bounding box center [288, 364] width 288 height 643
click at [381, 204] on p "Bot: ⚡ I don't have an answer for that in my knowledge base. Please try and rep…" at bounding box center [289, 209] width 207 height 13
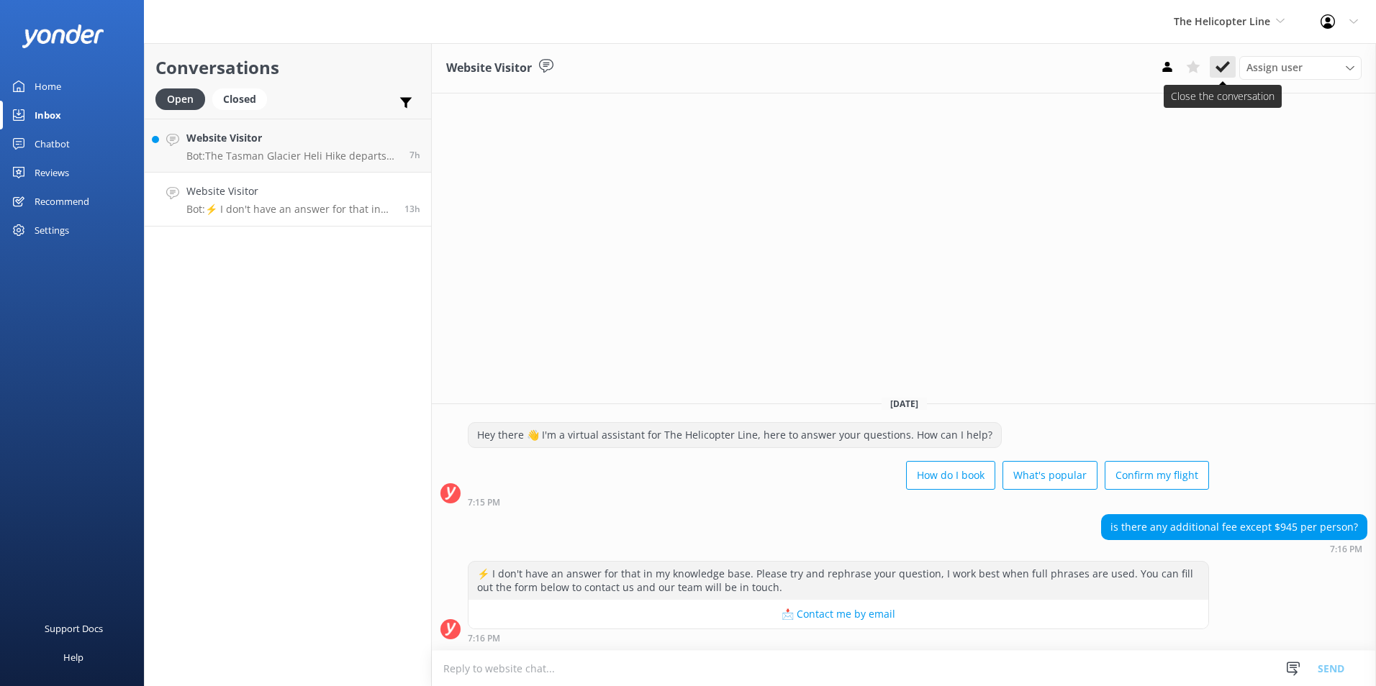
click at [1225, 63] on icon at bounding box center [1222, 67] width 14 height 14
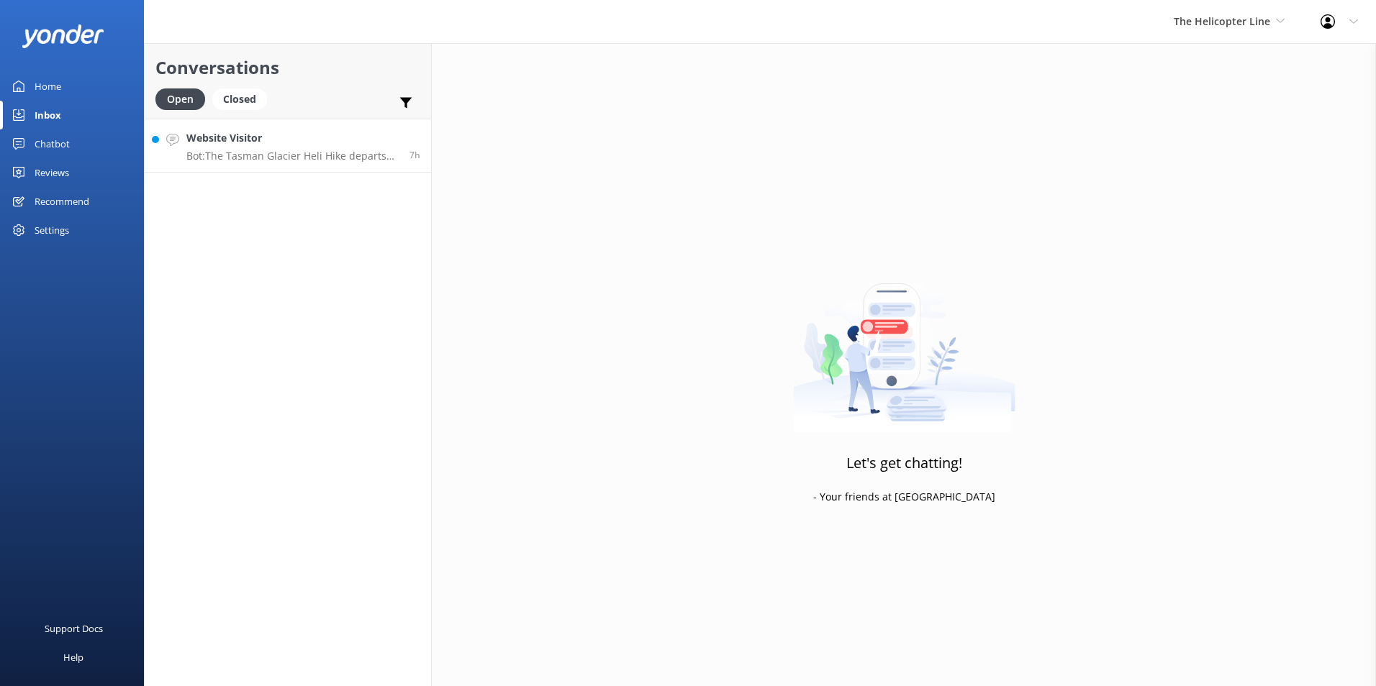
click at [314, 162] on p "Bot: The Tasman Glacier Heli Hike departs from [GEOGRAPHIC_DATA]." at bounding box center [292, 156] width 212 height 13
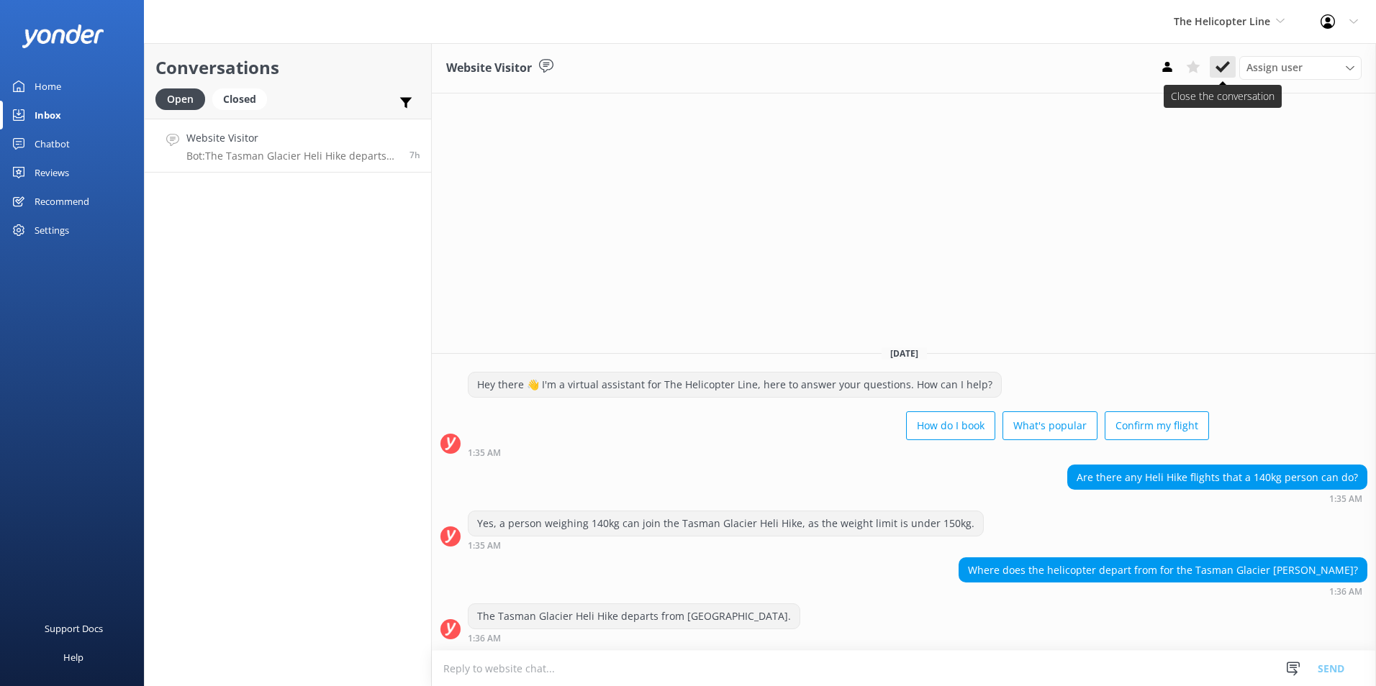
click at [1228, 64] on use at bounding box center [1222, 67] width 14 height 12
click at [1237, 19] on span "The Helicopter Line" at bounding box center [1222, 21] width 96 height 14
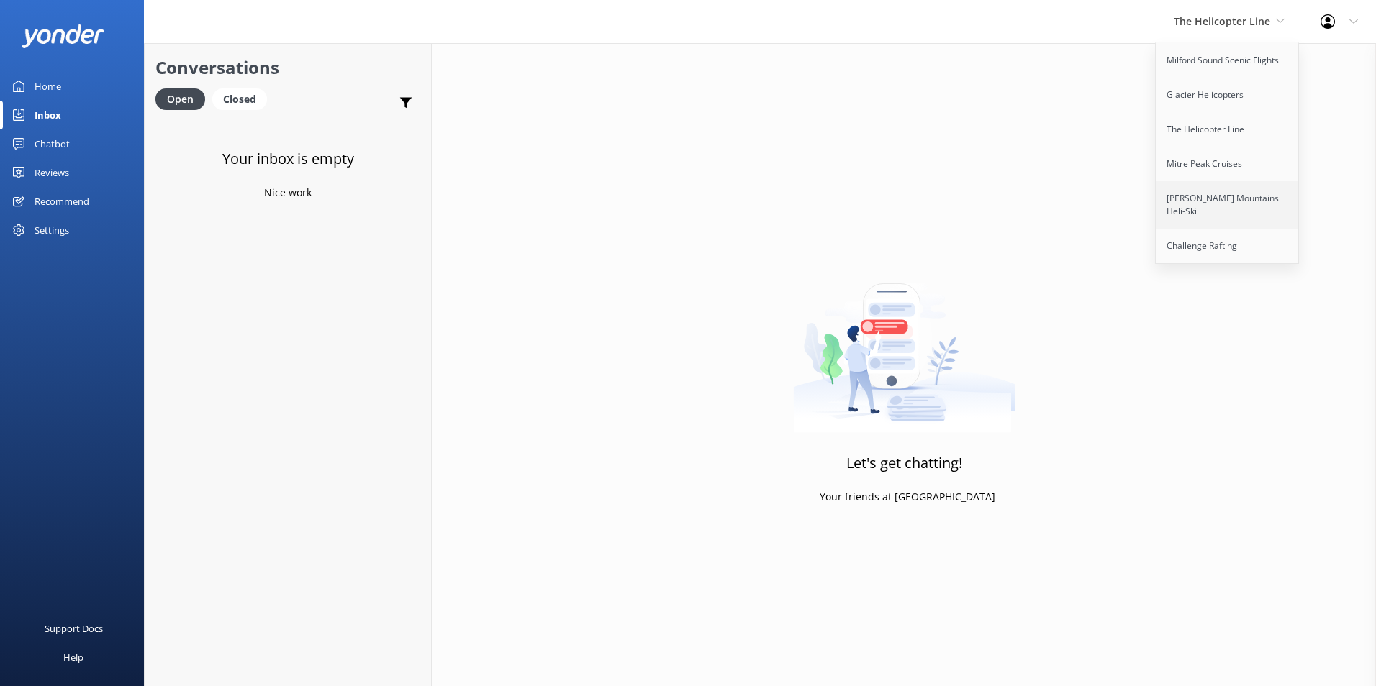
click at [1203, 189] on link "[PERSON_NAME] Mountains Heli-Ski" at bounding box center [1228, 204] width 144 height 47
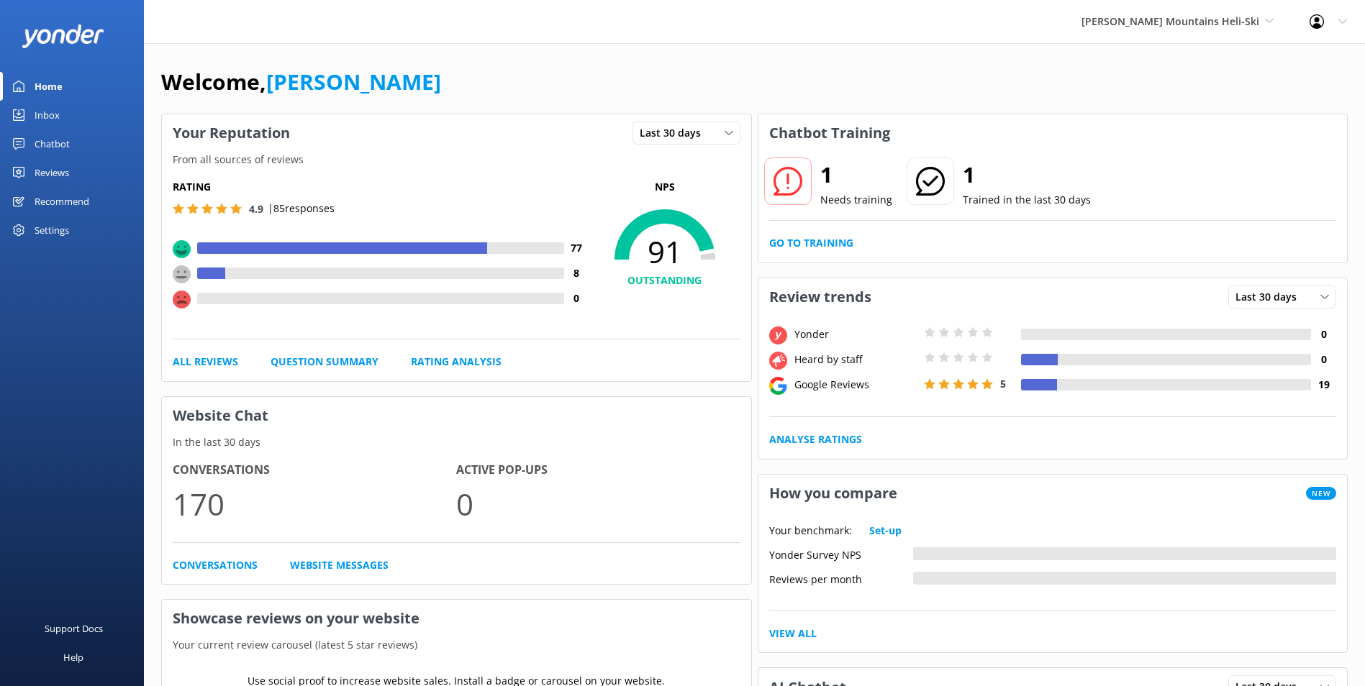
click at [799, 256] on div "1 Needs training 1 Trained in the last 30 days Go to Training" at bounding box center [1052, 207] width 589 height 111
click at [808, 243] on link "Go to Training" at bounding box center [811, 243] width 84 height 16
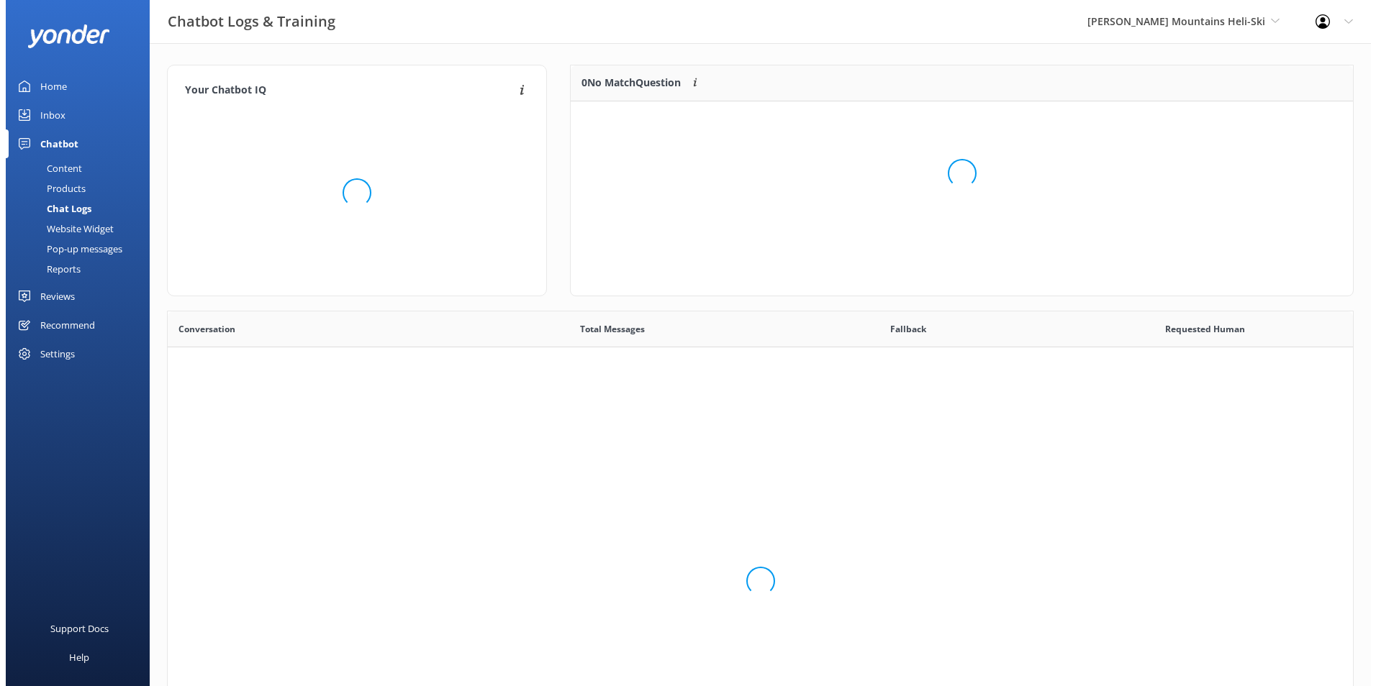
scroll to position [494, 1174]
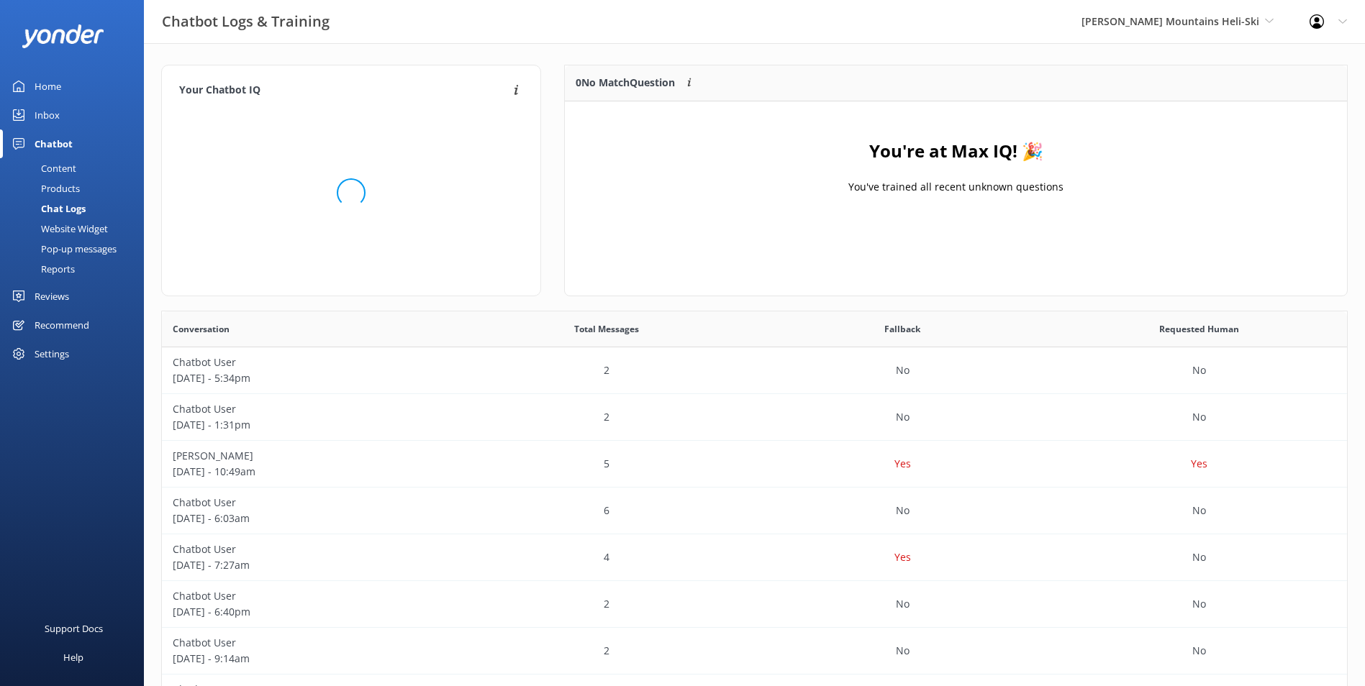
drag, startPoint x: 73, startPoint y: 97, endPoint x: 66, endPoint y: 105, distance: 10.7
click at [73, 96] on link "Home" at bounding box center [72, 86] width 144 height 29
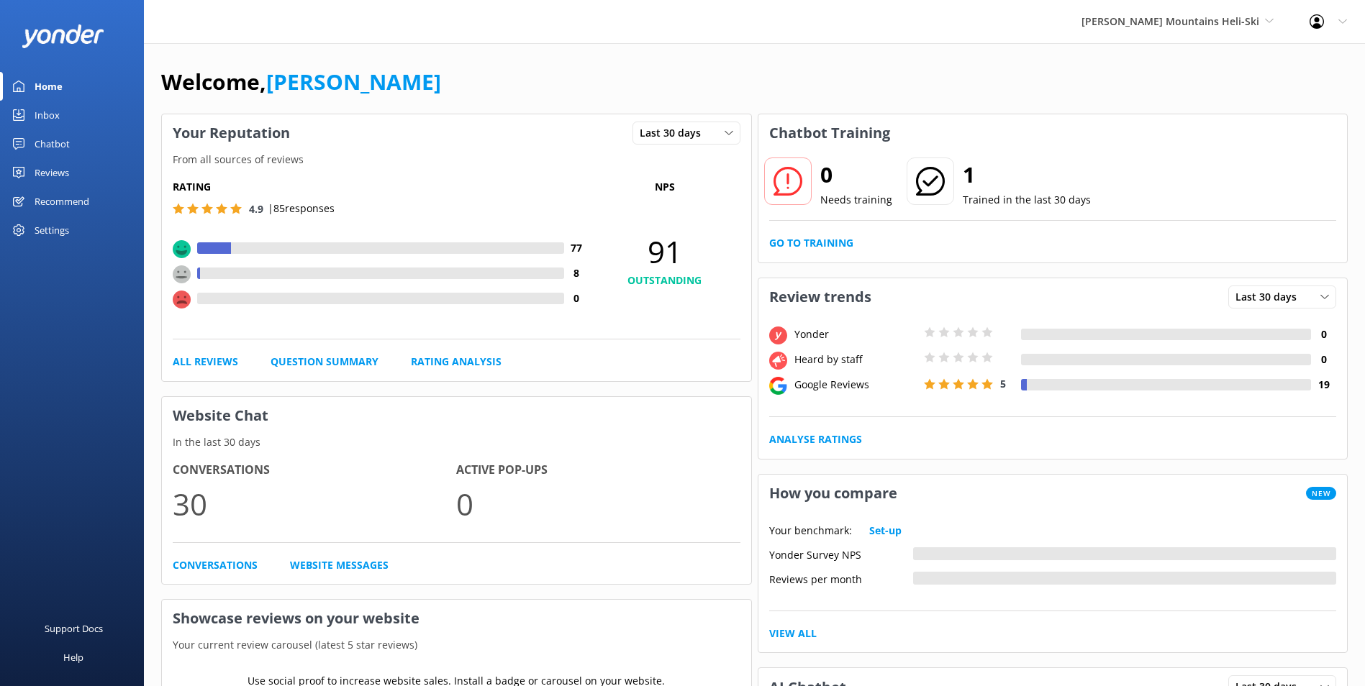
click at [61, 112] on link "Inbox" at bounding box center [72, 115] width 144 height 29
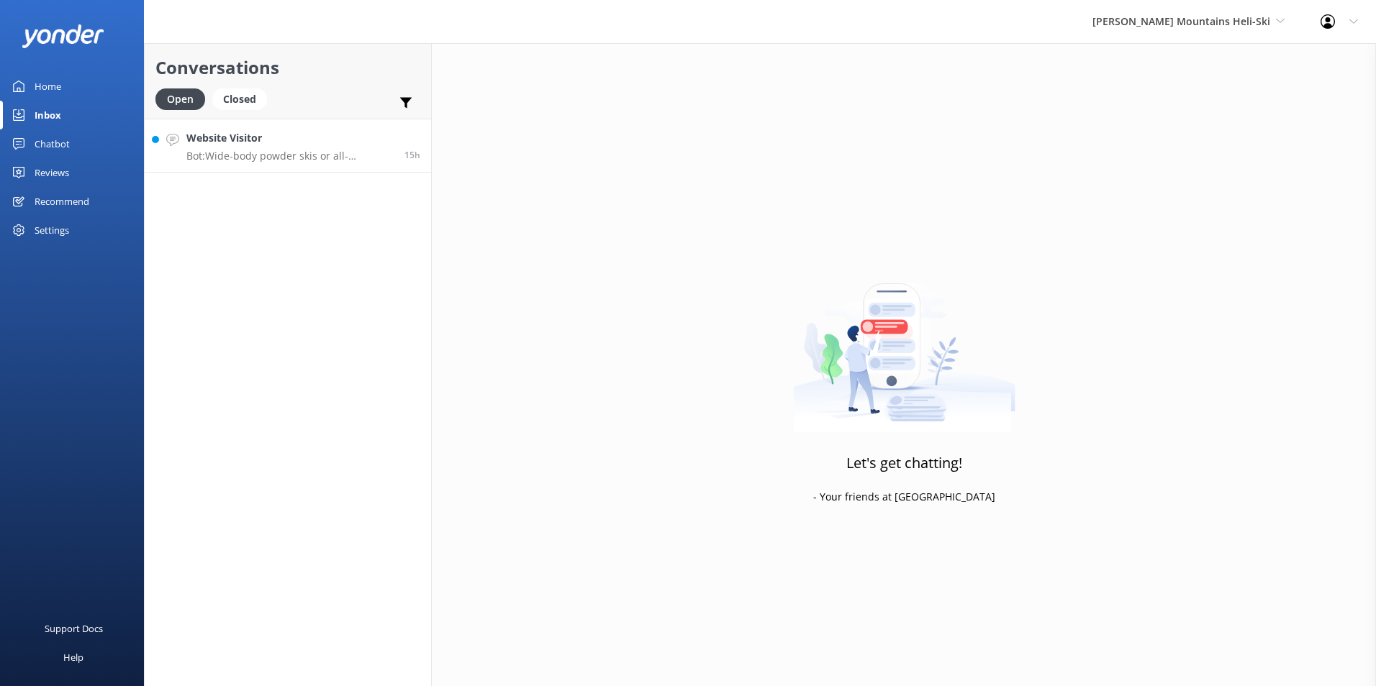
click at [299, 168] on link "Website Visitor Bot: Wide-body powder skis or all-mountain skis are recommended…" at bounding box center [288, 146] width 286 height 54
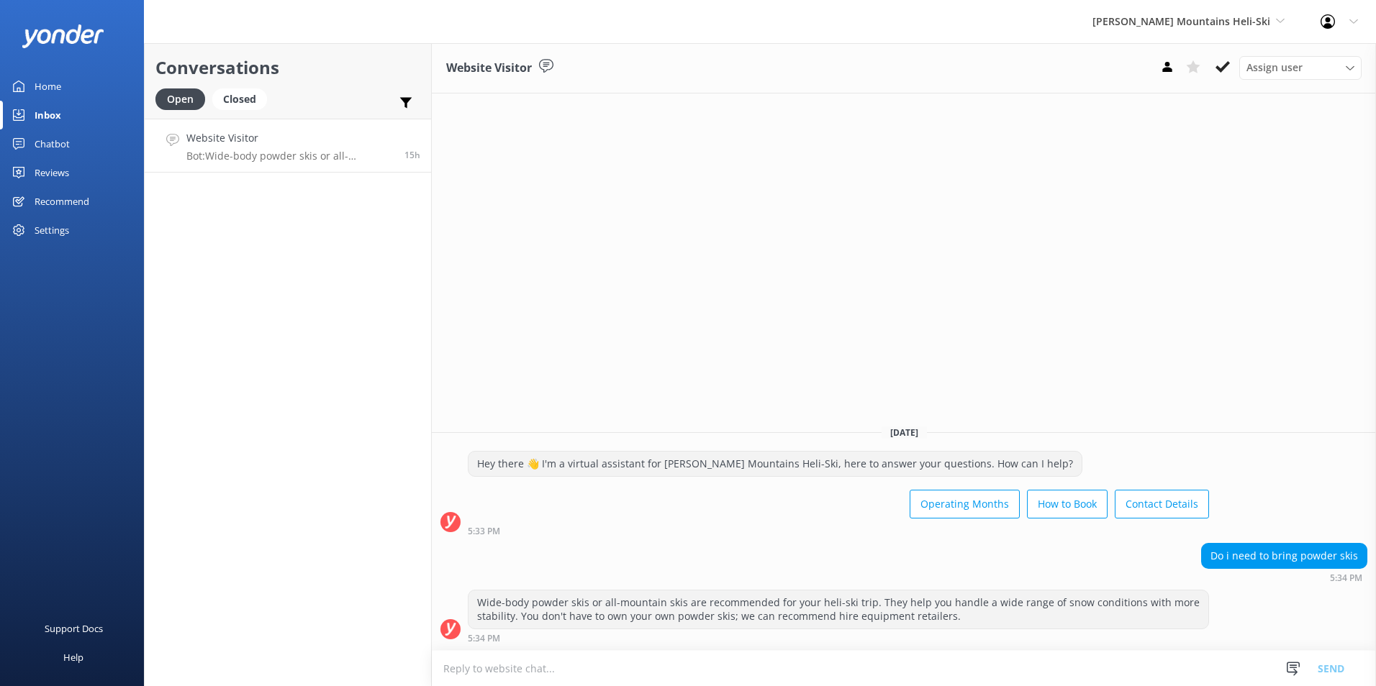
click at [1220, 65] on icon at bounding box center [1222, 67] width 14 height 14
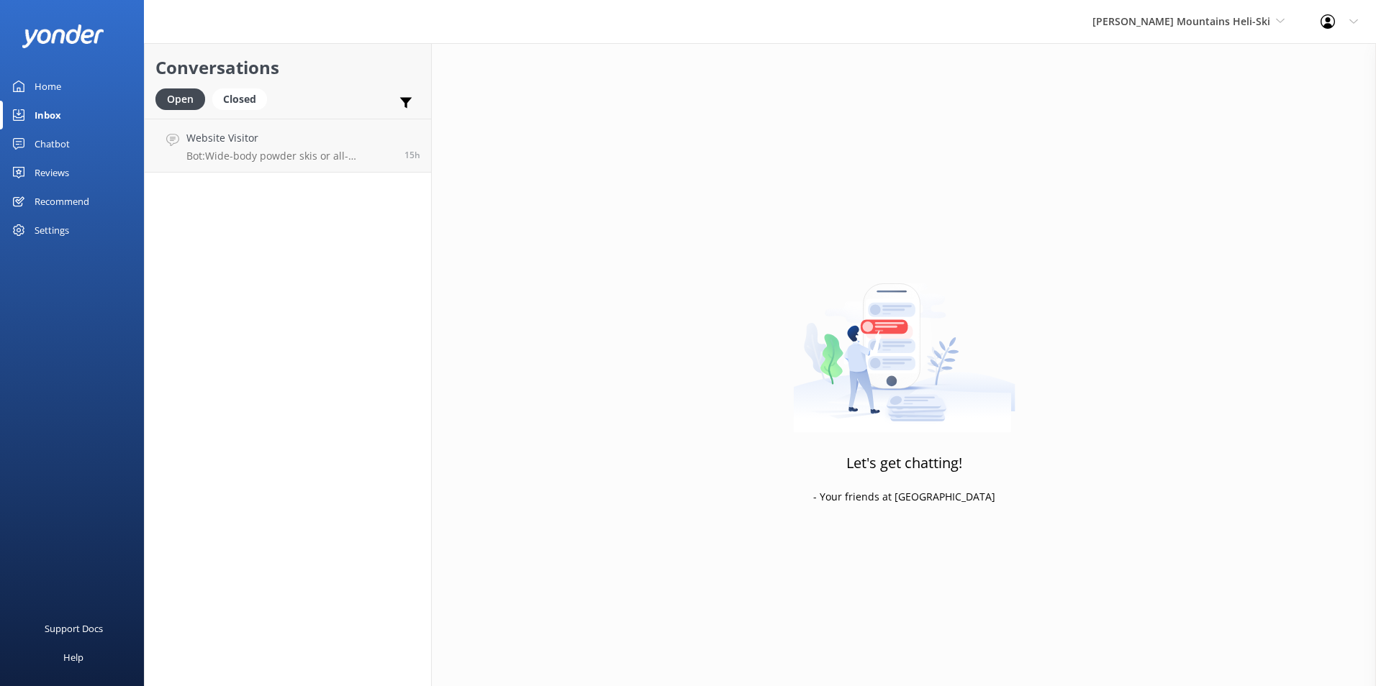
click at [1248, 2] on div "[PERSON_NAME] Mountains Heli-Ski Milford Sound Scenic Flights Glacier Helicopte…" at bounding box center [1188, 21] width 228 height 43
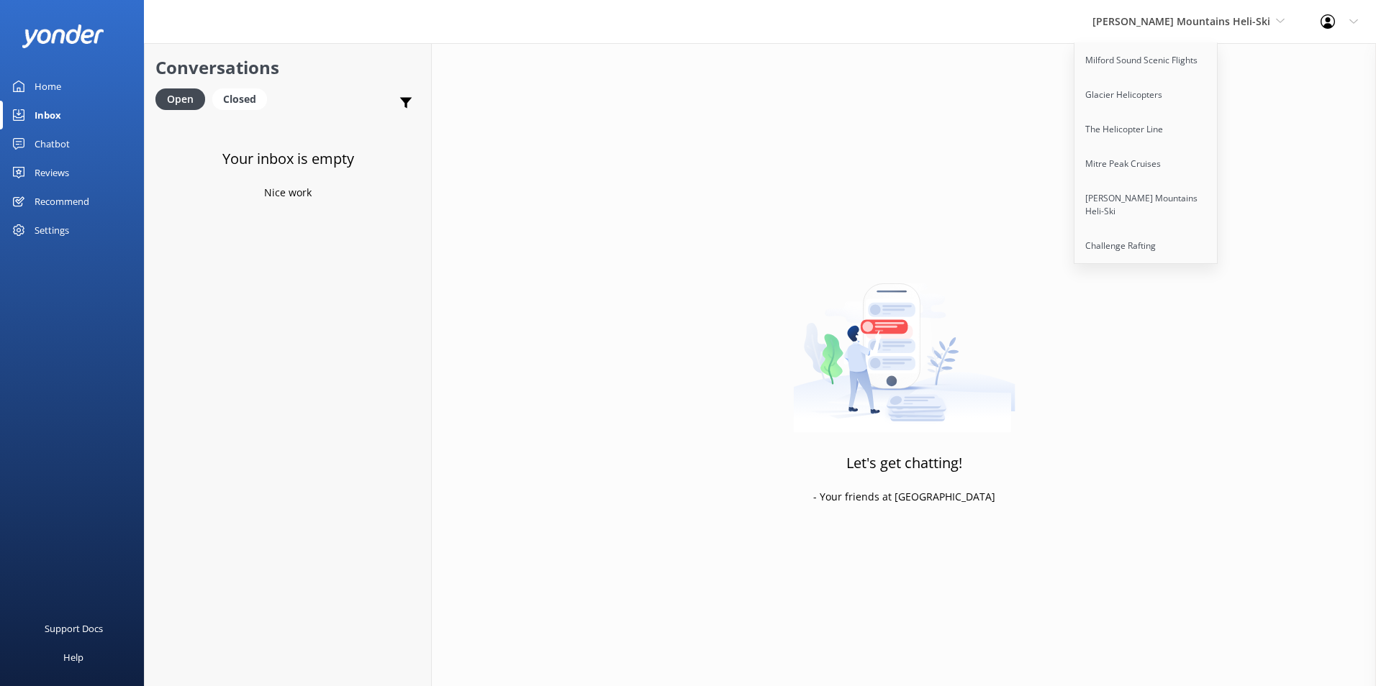
click at [69, 86] on link "Home" at bounding box center [72, 86] width 144 height 29
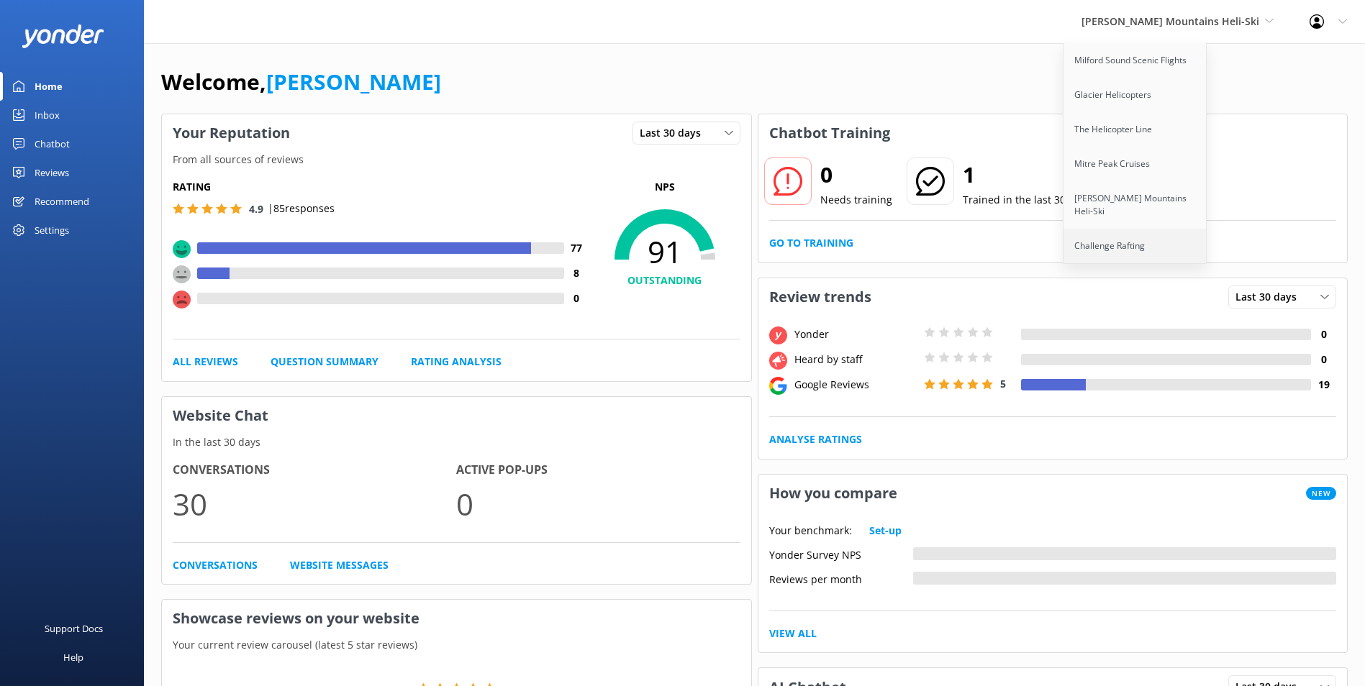
click at [1141, 229] on link "Challenge Rafting" at bounding box center [1136, 246] width 144 height 35
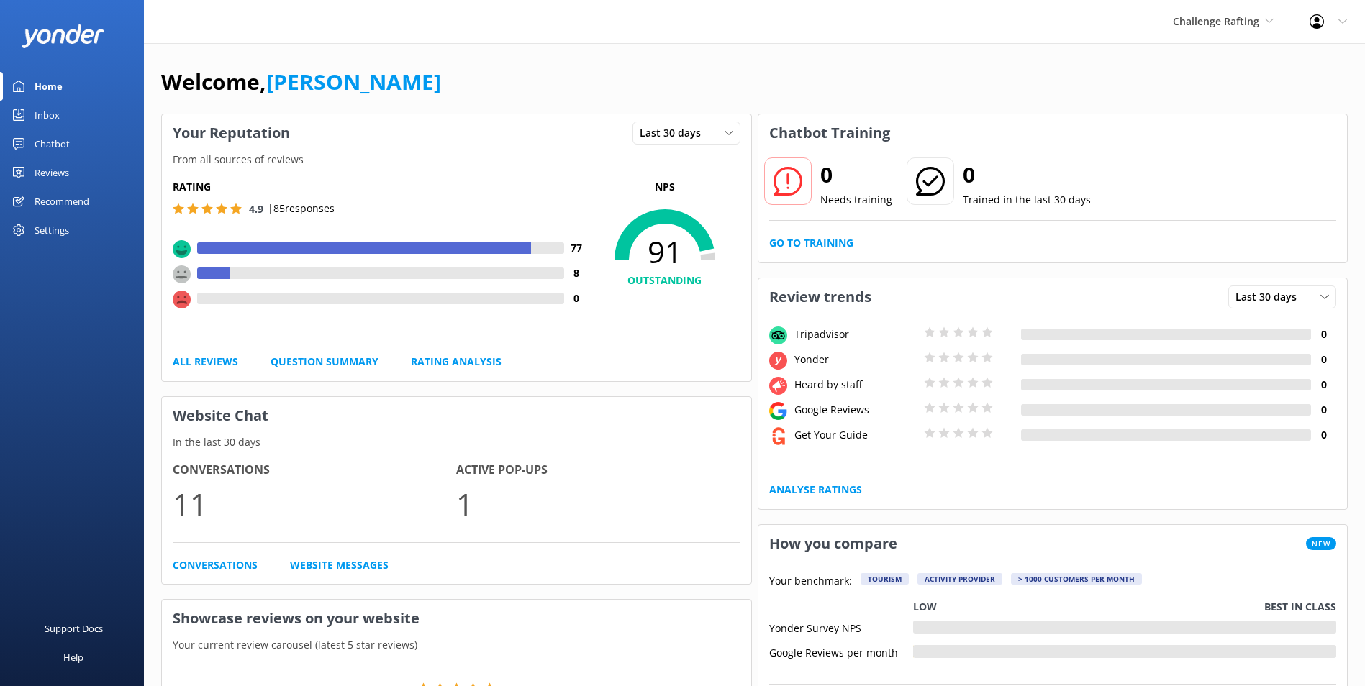
click at [75, 117] on link "Inbox" at bounding box center [72, 115] width 144 height 29
